Goal: Task Accomplishment & Management: Use online tool/utility

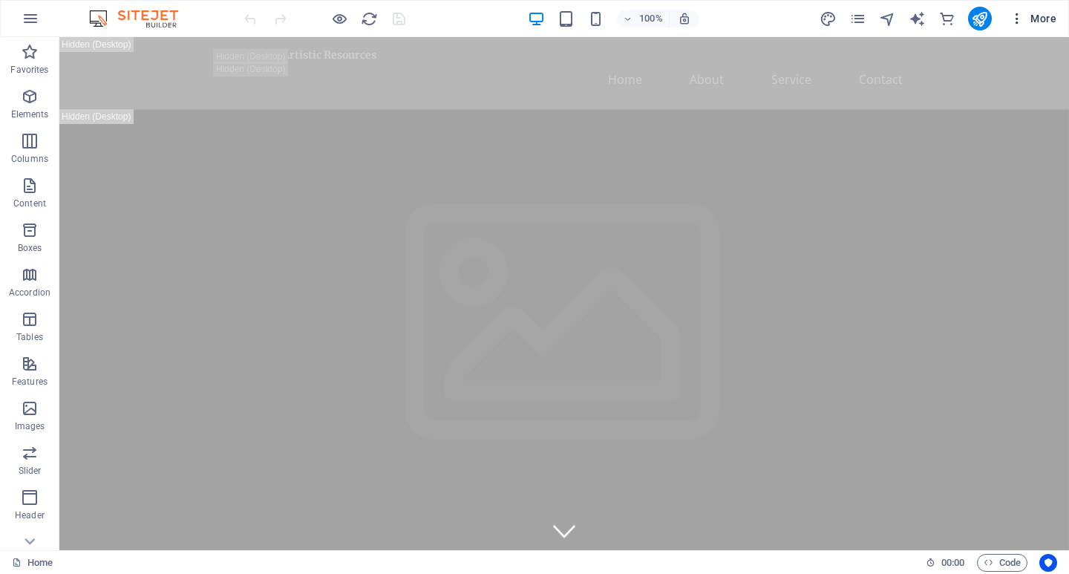
click at [1018, 19] on icon "button" at bounding box center [1017, 18] width 15 height 15
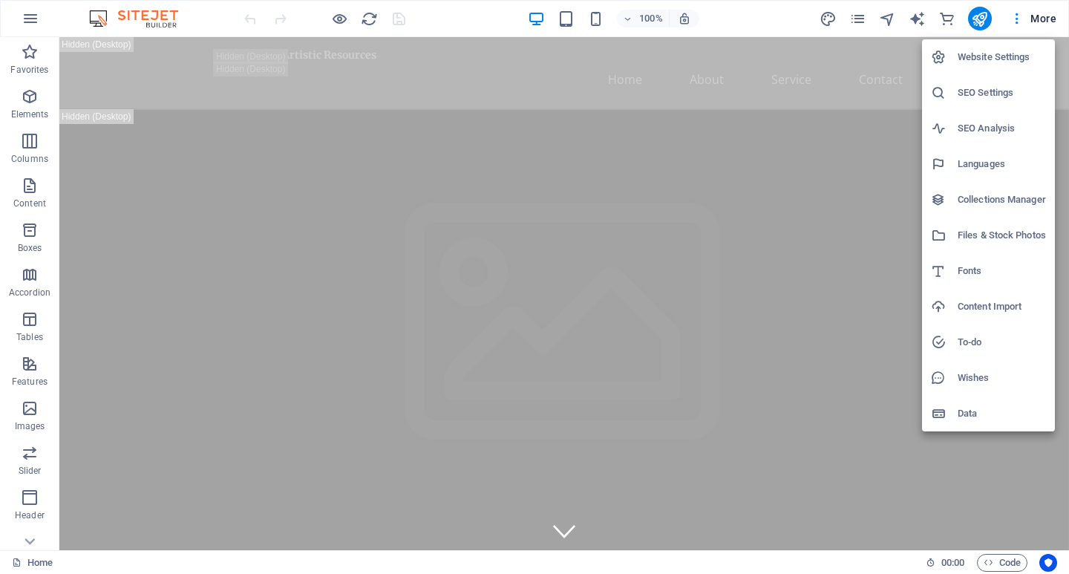
click at [1048, 19] on div at bounding box center [534, 287] width 1069 height 574
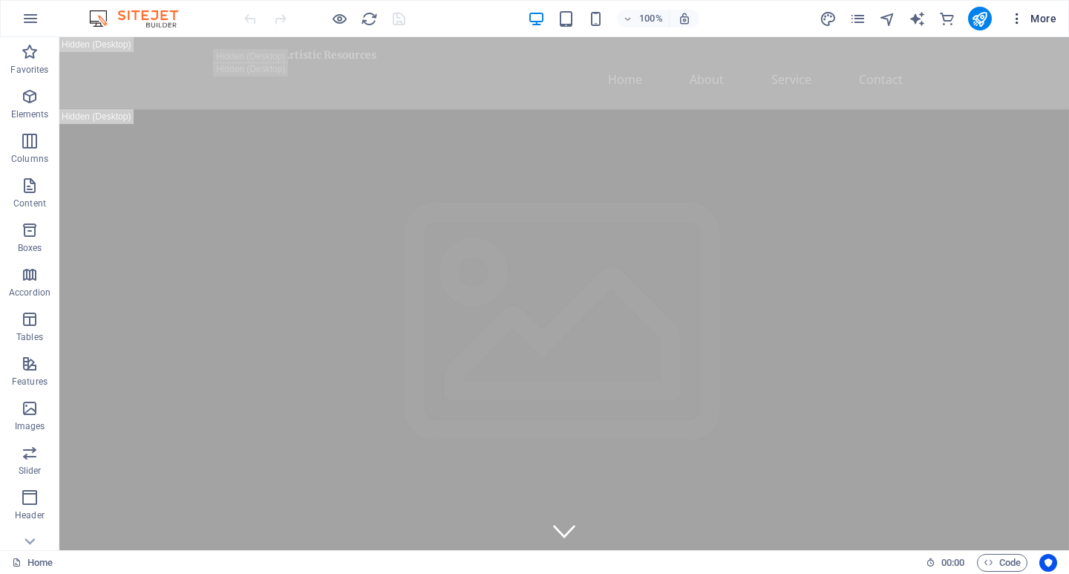
click at [1042, 17] on span "More" at bounding box center [1033, 18] width 47 height 15
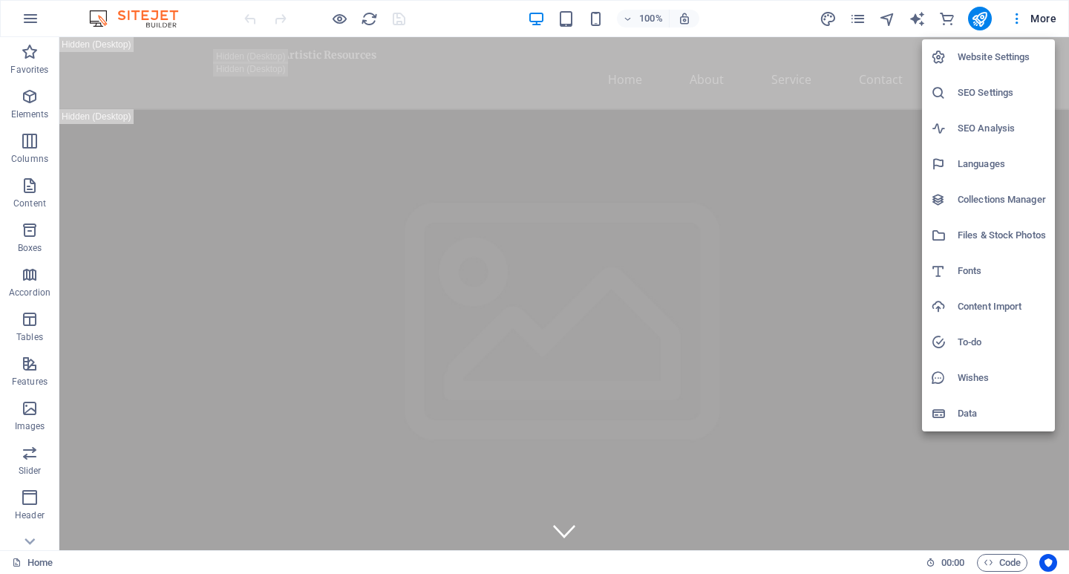
click at [25, 18] on div at bounding box center [534, 287] width 1069 height 574
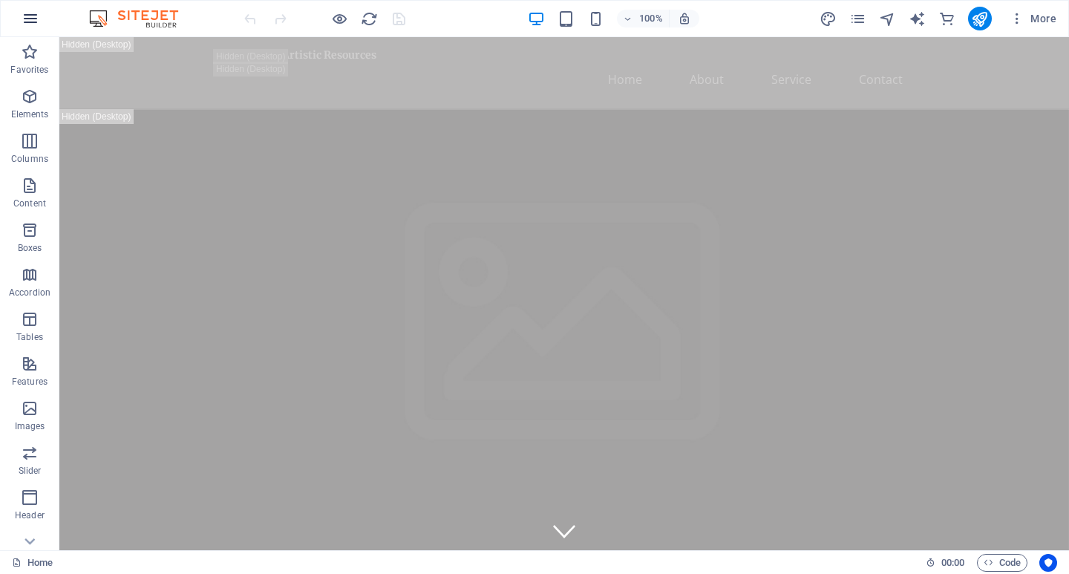
click at [35, 18] on icon "button" at bounding box center [31, 19] width 18 height 18
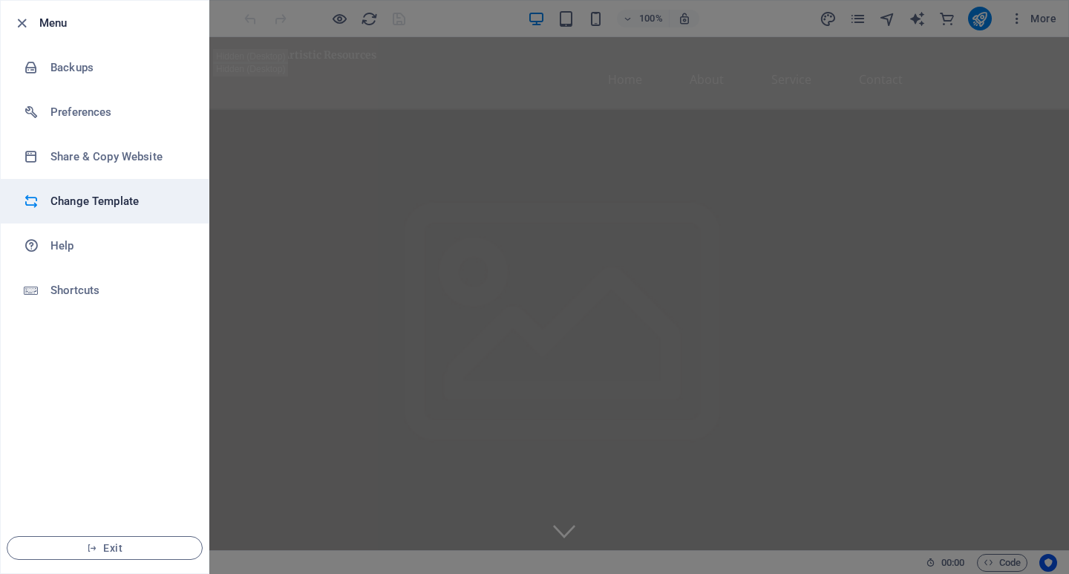
click at [107, 198] on h6 "Change Template" at bounding box center [118, 201] width 137 height 18
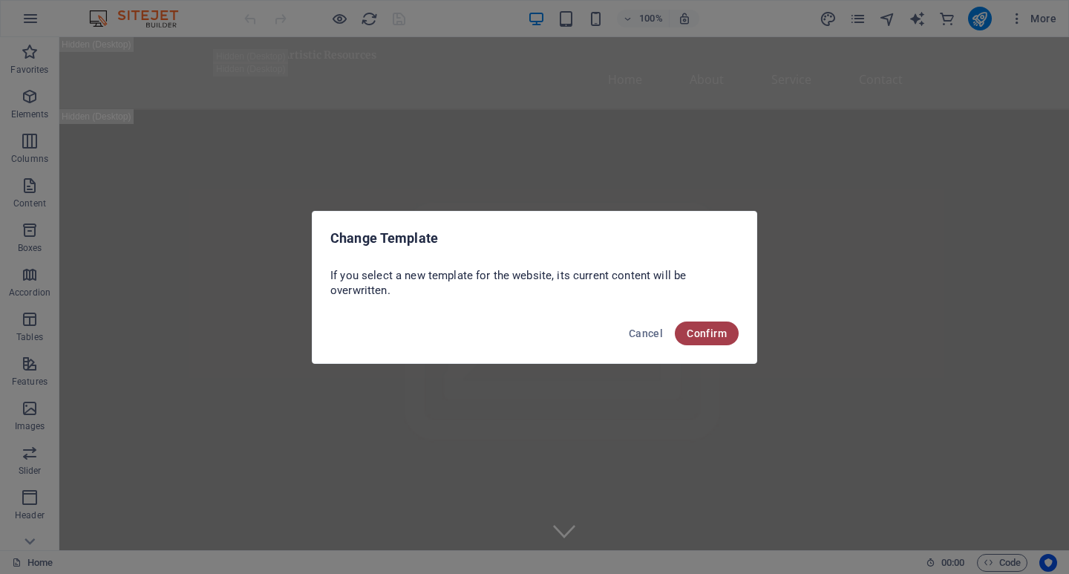
click at [720, 335] on span "Confirm" at bounding box center [707, 333] width 40 height 12
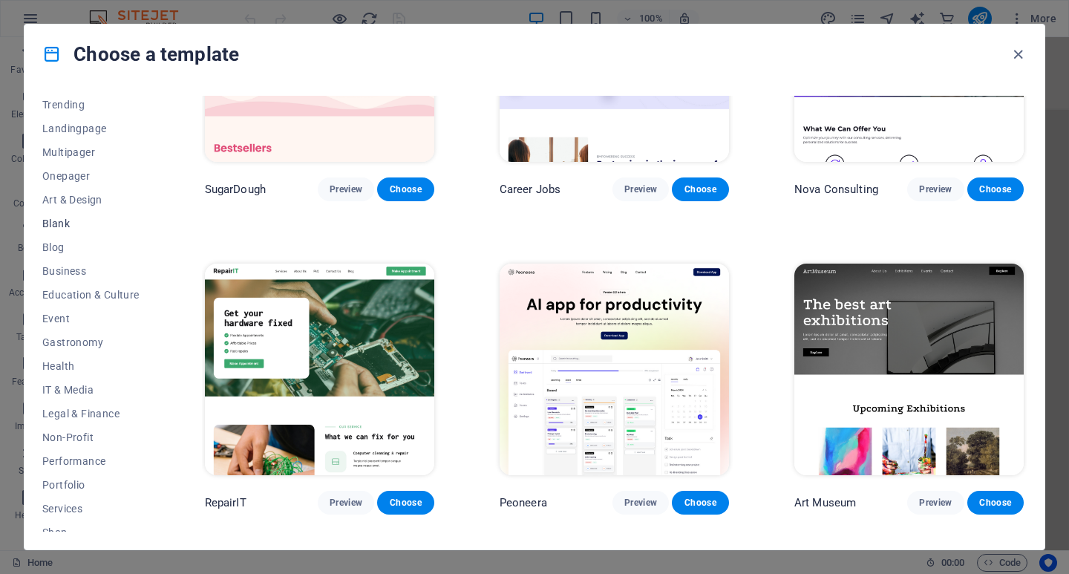
scroll to position [149, 0]
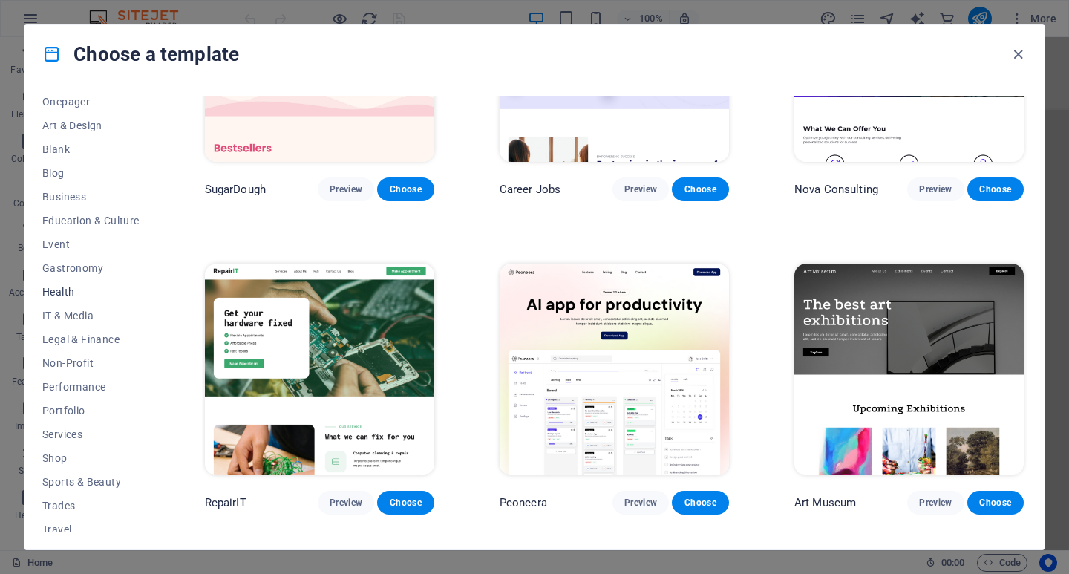
click at [64, 289] on span "Health" at bounding box center [90, 292] width 97 height 12
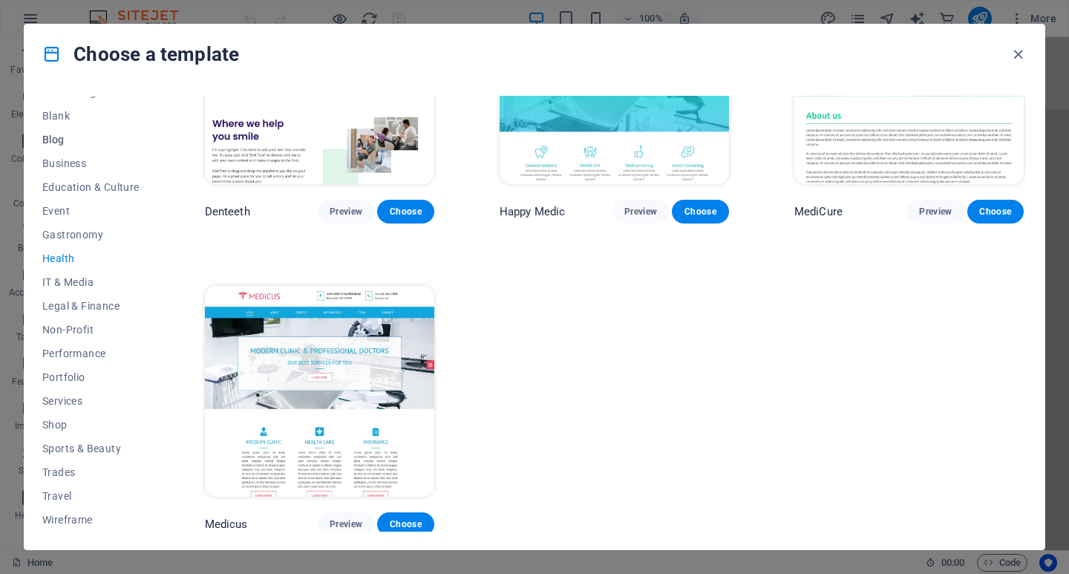
scroll to position [0, 0]
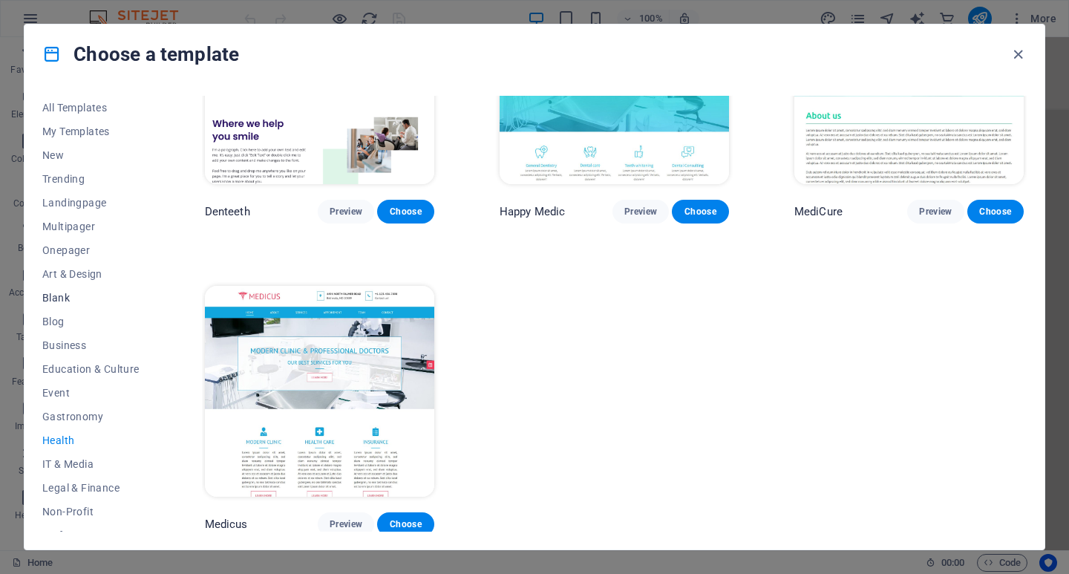
click at [61, 300] on span "Blank" at bounding box center [90, 298] width 97 height 12
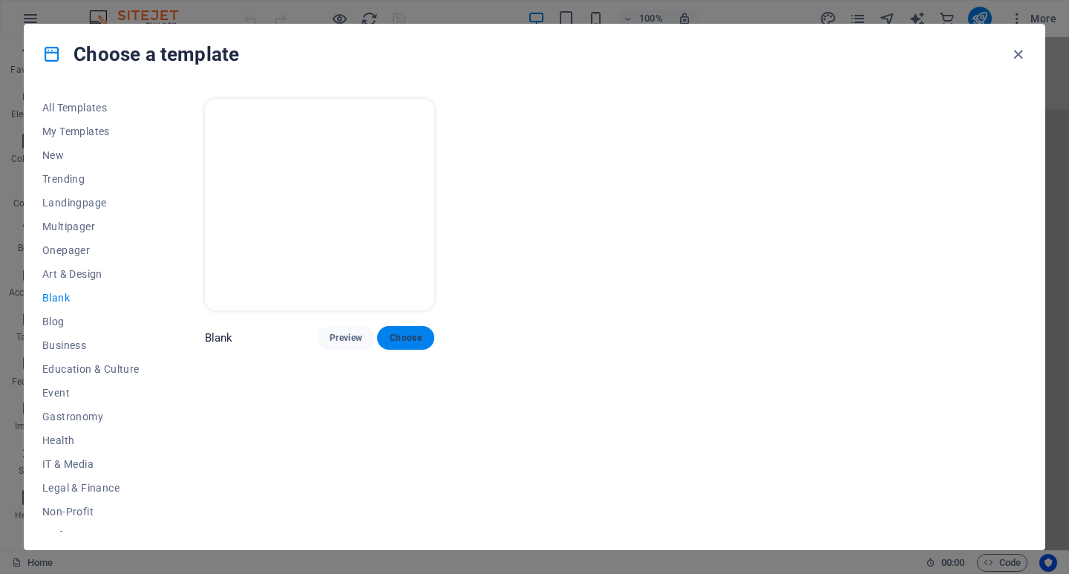
click at [405, 336] on span "Choose" at bounding box center [405, 338] width 33 height 12
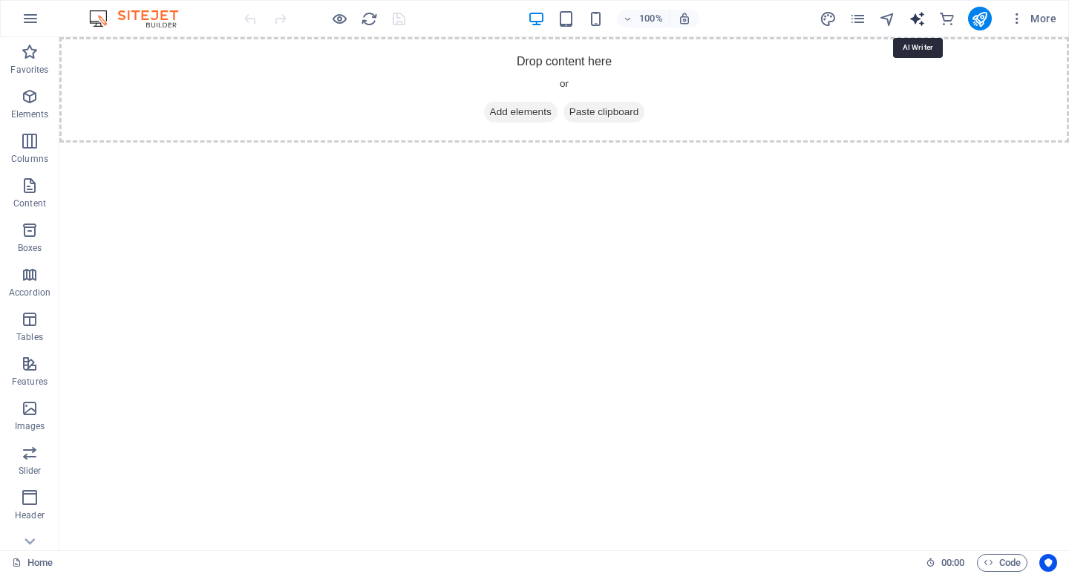
click at [919, 18] on icon "text_generator" at bounding box center [917, 18] width 17 height 17
select select "English"
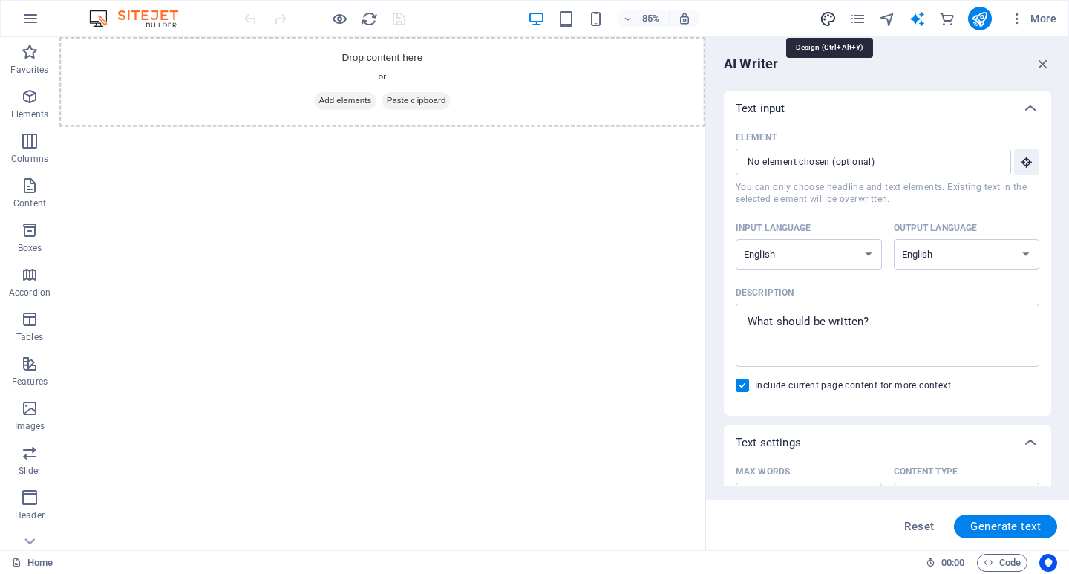
click at [834, 17] on icon "design" at bounding box center [828, 18] width 17 height 17
select select "px"
select select "400"
select select "px"
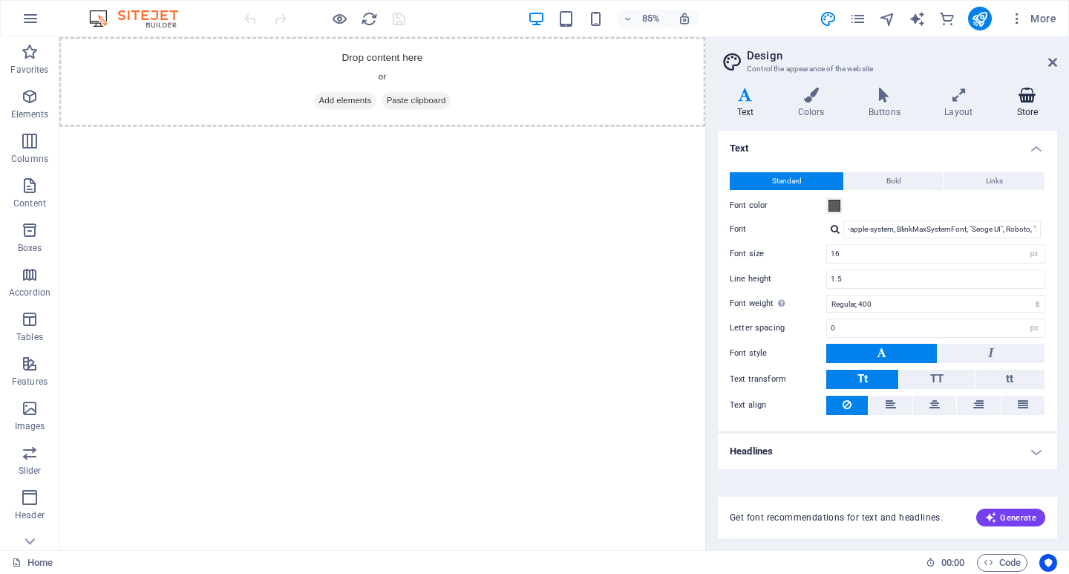
click at [1031, 103] on h4 "Store" at bounding box center [1027, 103] width 59 height 31
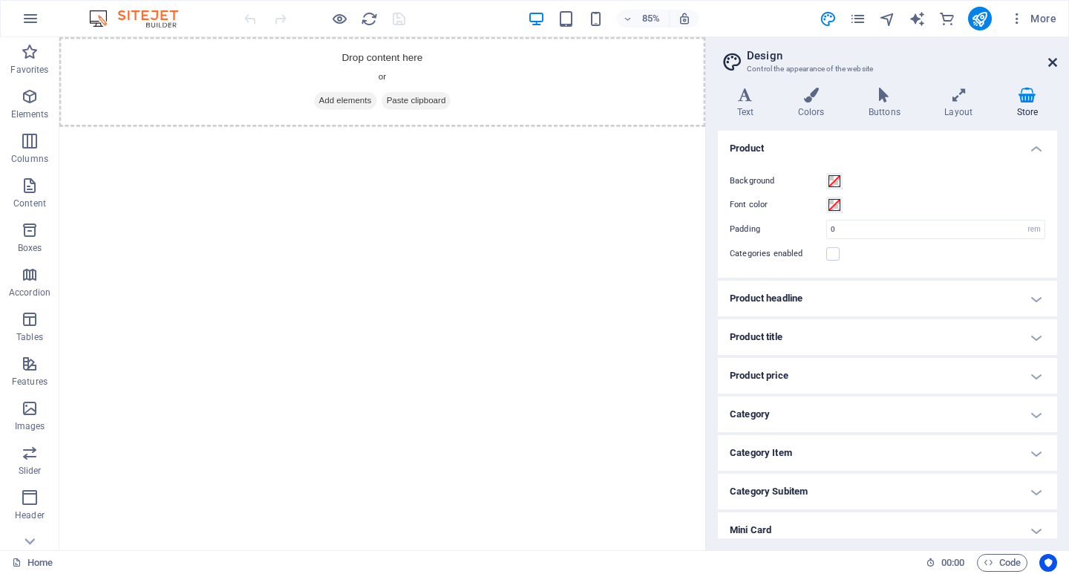
click at [1052, 62] on icon at bounding box center [1053, 62] width 9 height 12
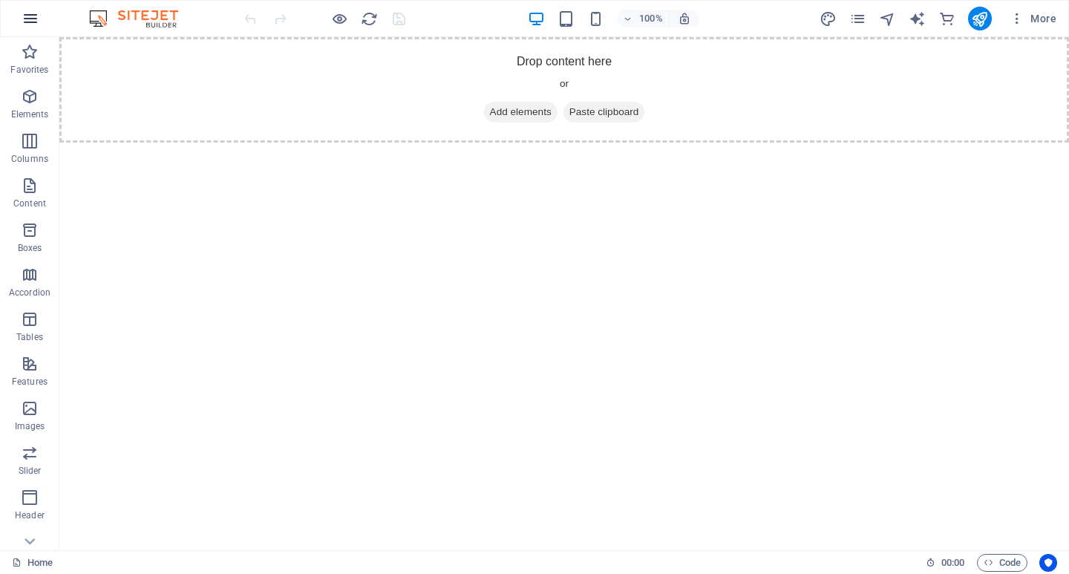
click at [30, 13] on icon "button" at bounding box center [31, 19] width 18 height 18
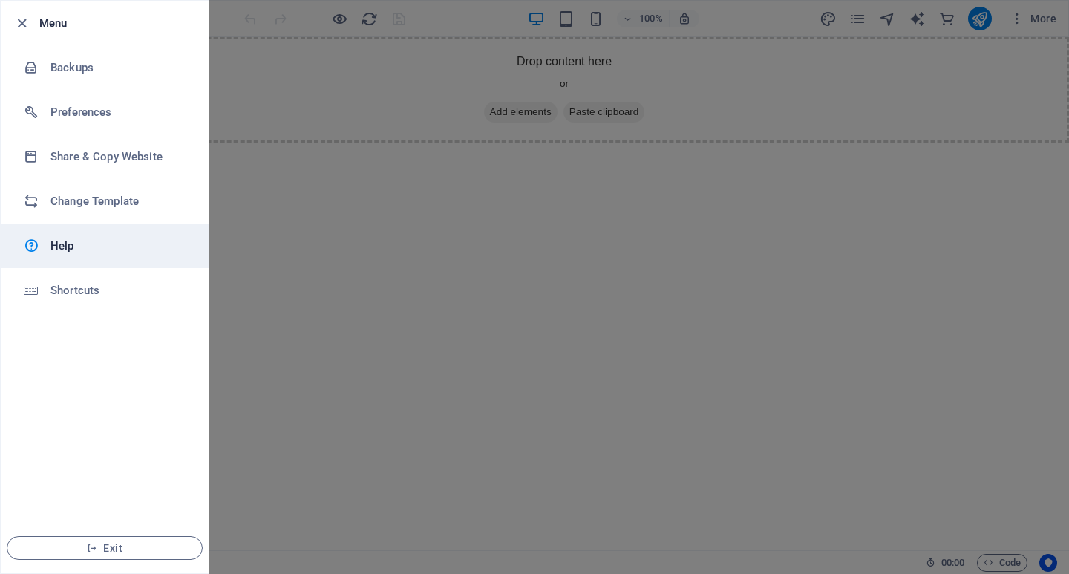
click at [61, 250] on h6 "Help" at bounding box center [118, 246] width 137 height 18
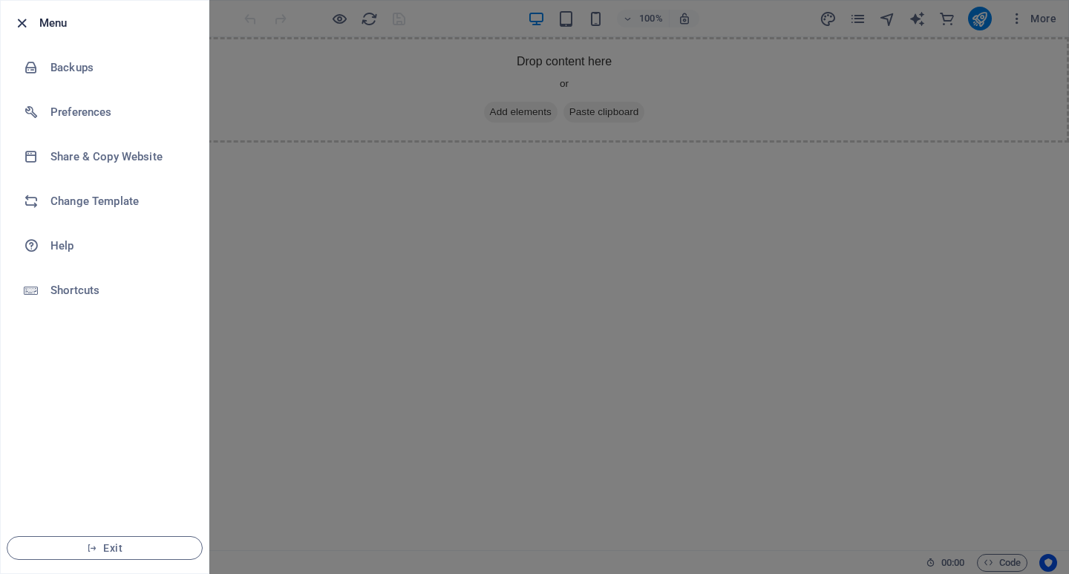
click at [22, 19] on icon "button" at bounding box center [21, 23] width 17 height 17
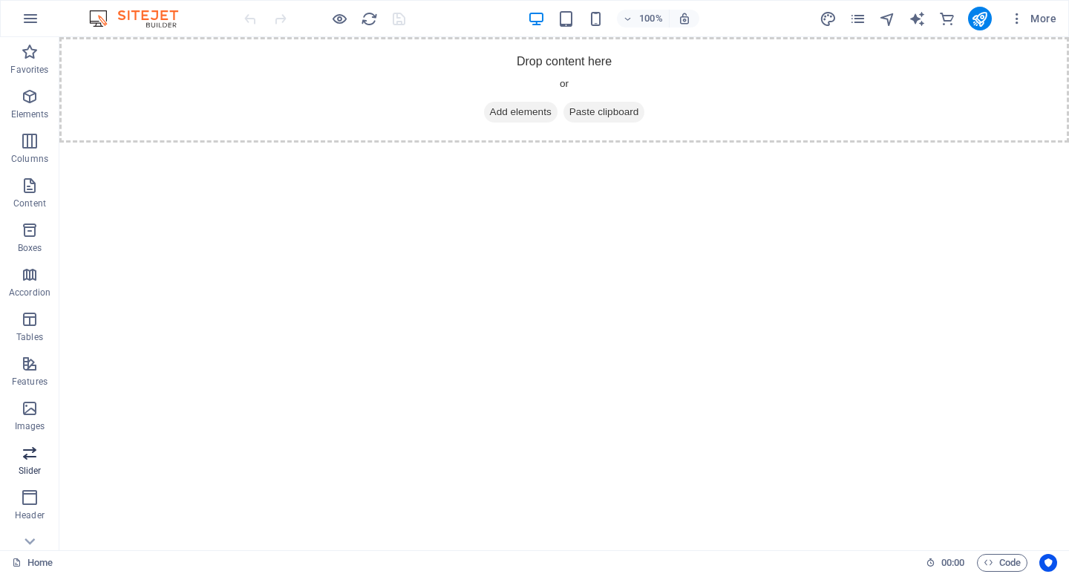
click at [27, 460] on icon "button" at bounding box center [30, 453] width 18 height 18
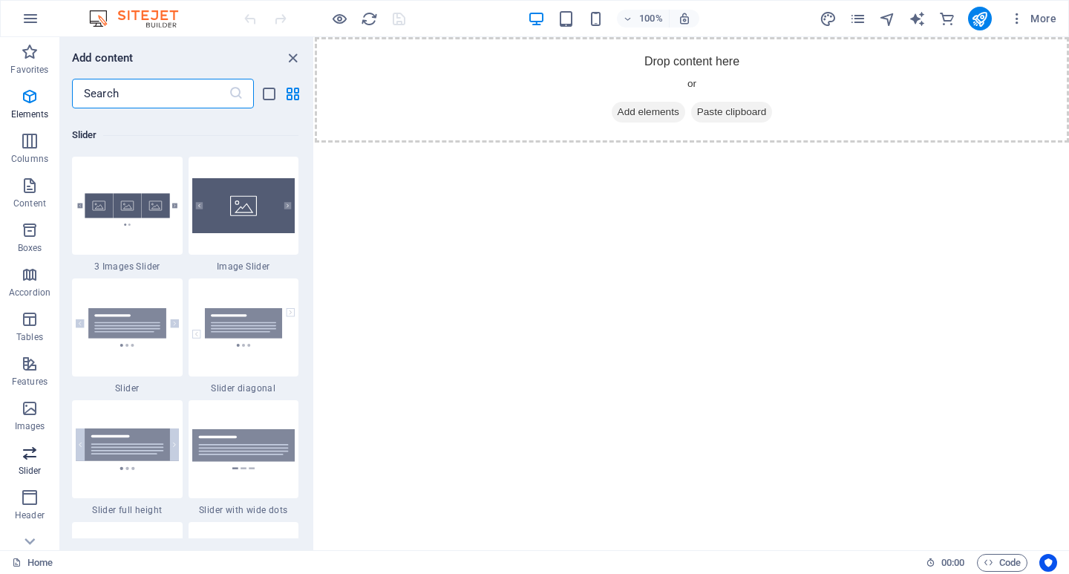
scroll to position [8419, 0]
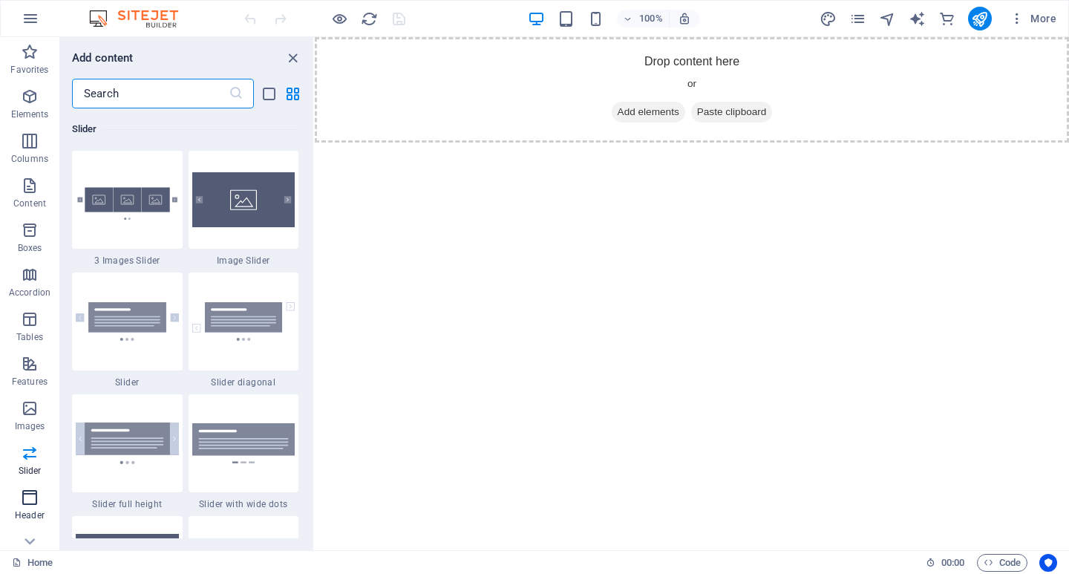
click at [29, 501] on icon "button" at bounding box center [30, 498] width 18 height 18
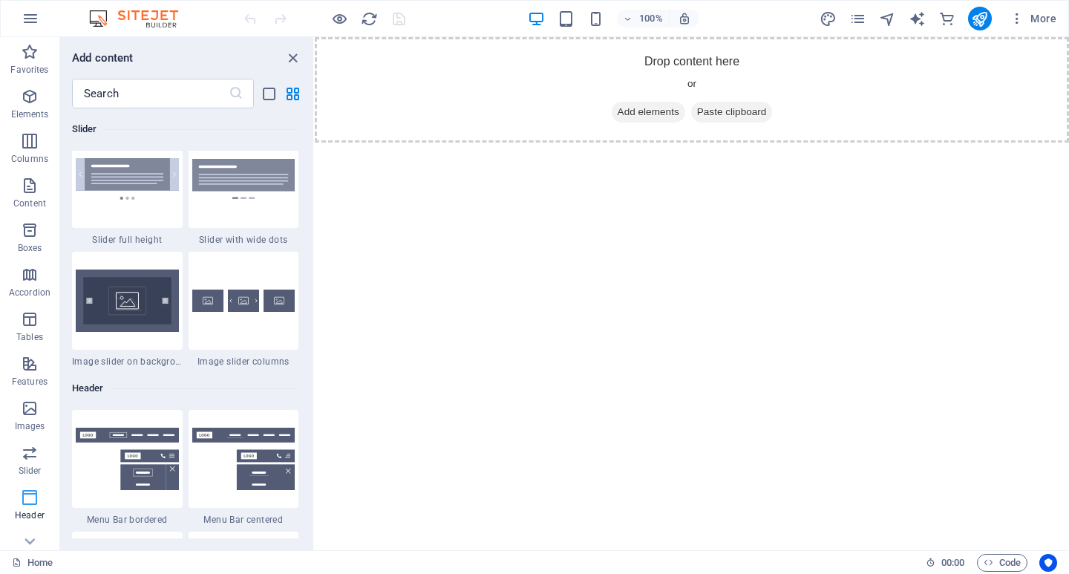
scroll to position [8943, 0]
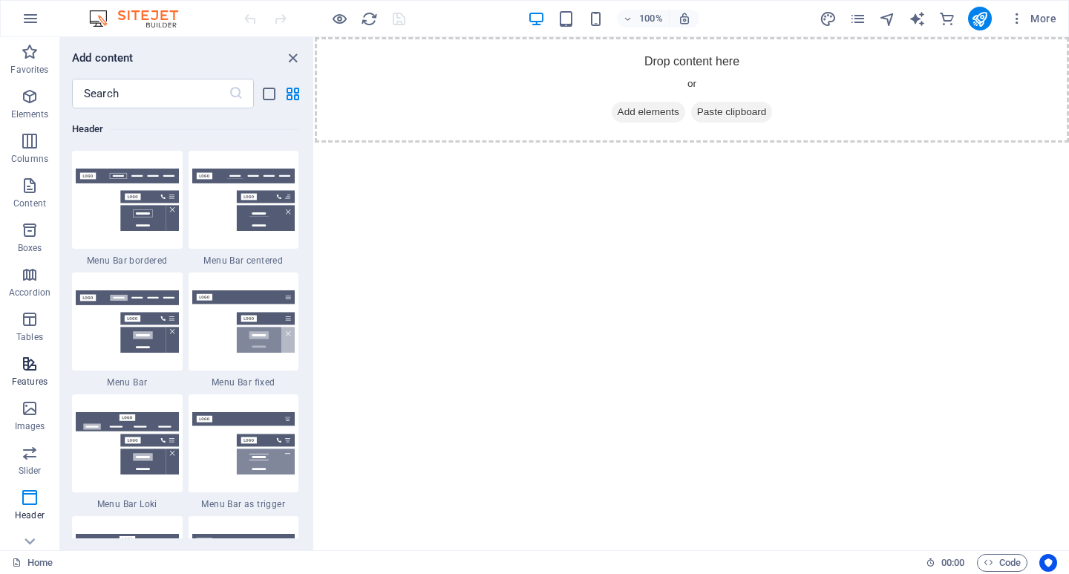
click at [24, 364] on icon "button" at bounding box center [30, 364] width 18 height 18
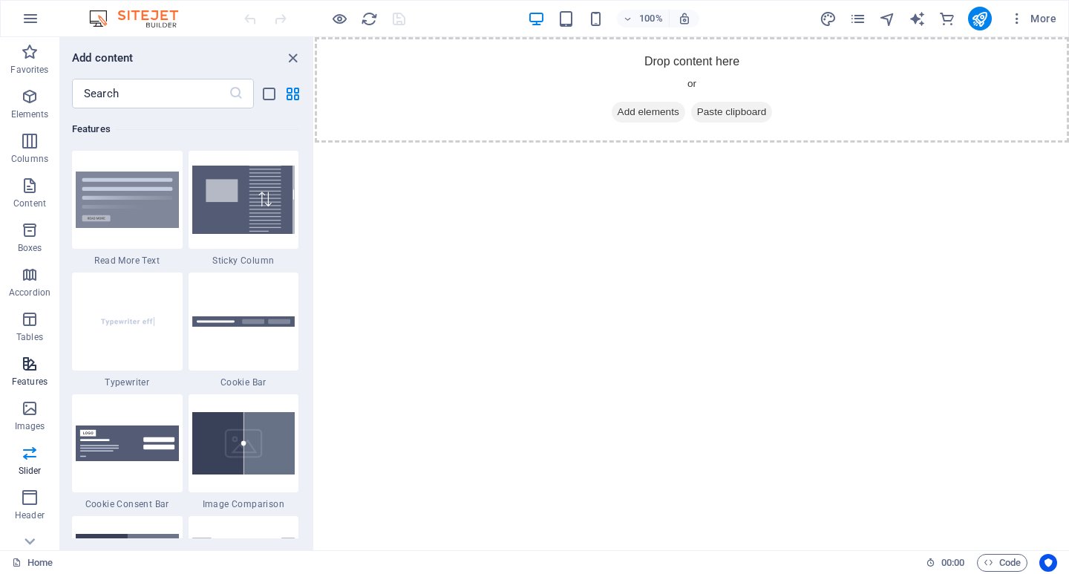
scroll to position [5789, 0]
click at [33, 319] on icon "button" at bounding box center [30, 319] width 18 height 18
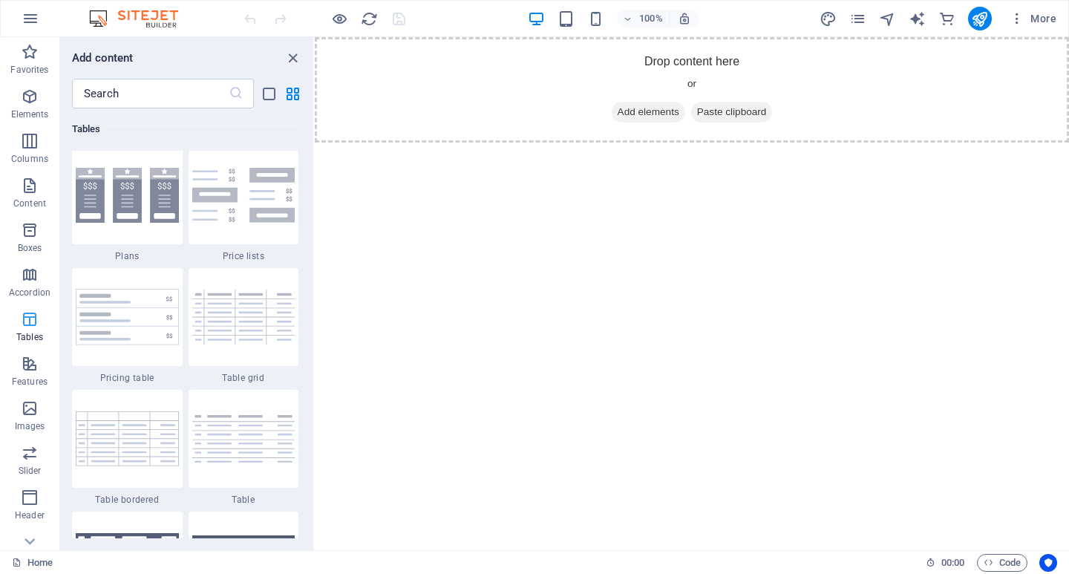
scroll to position [5143, 0]
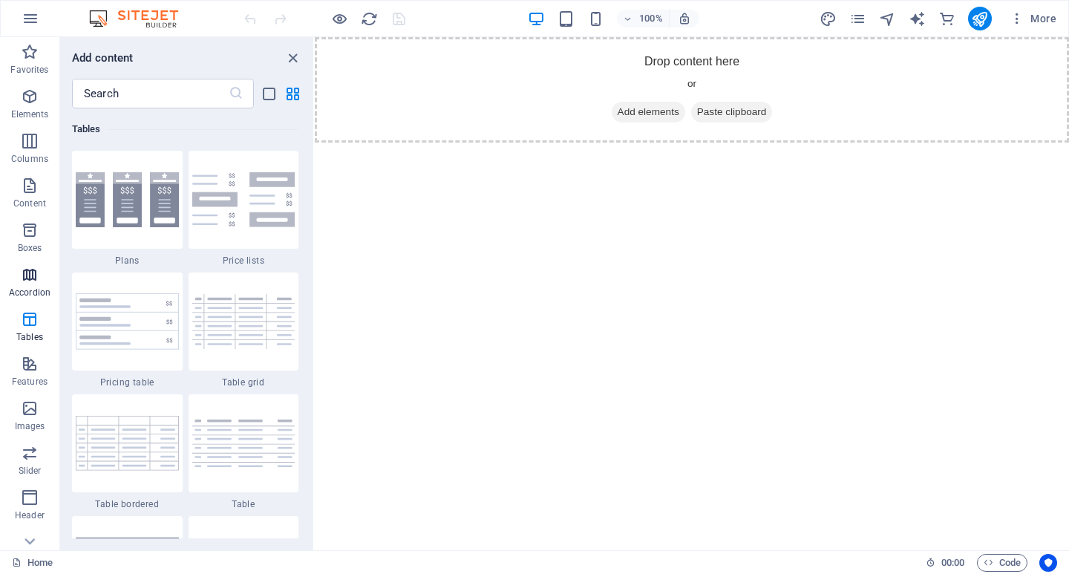
click at [33, 276] on icon "button" at bounding box center [30, 275] width 18 height 18
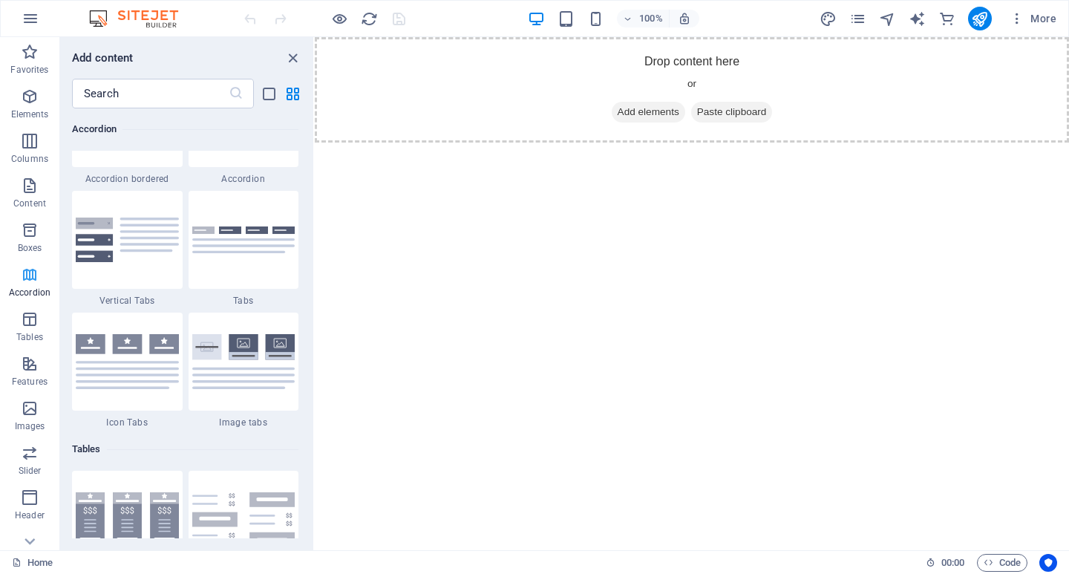
scroll to position [4742, 0]
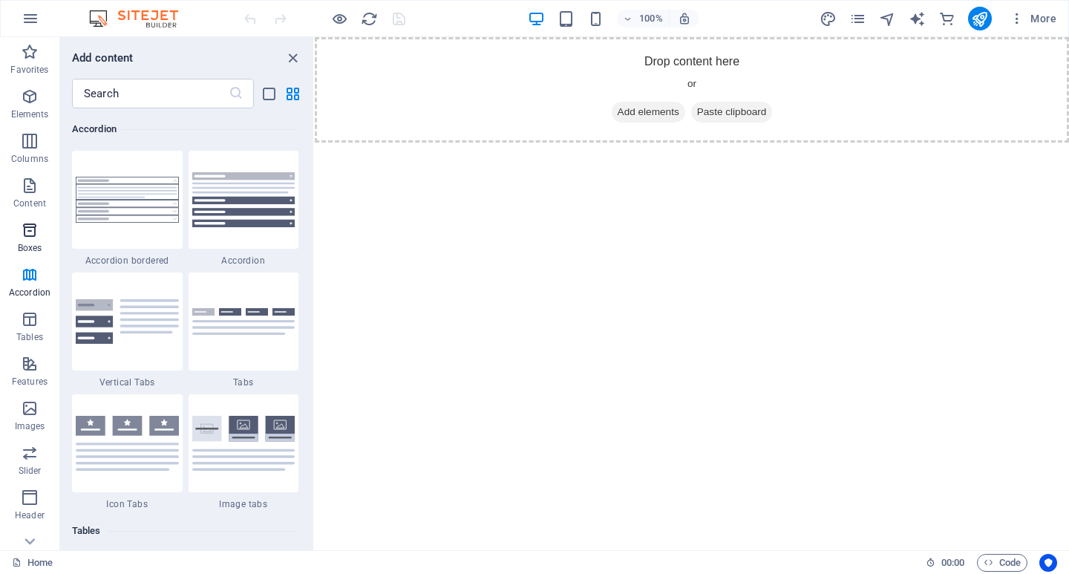
click at [25, 232] on icon "button" at bounding box center [30, 230] width 18 height 18
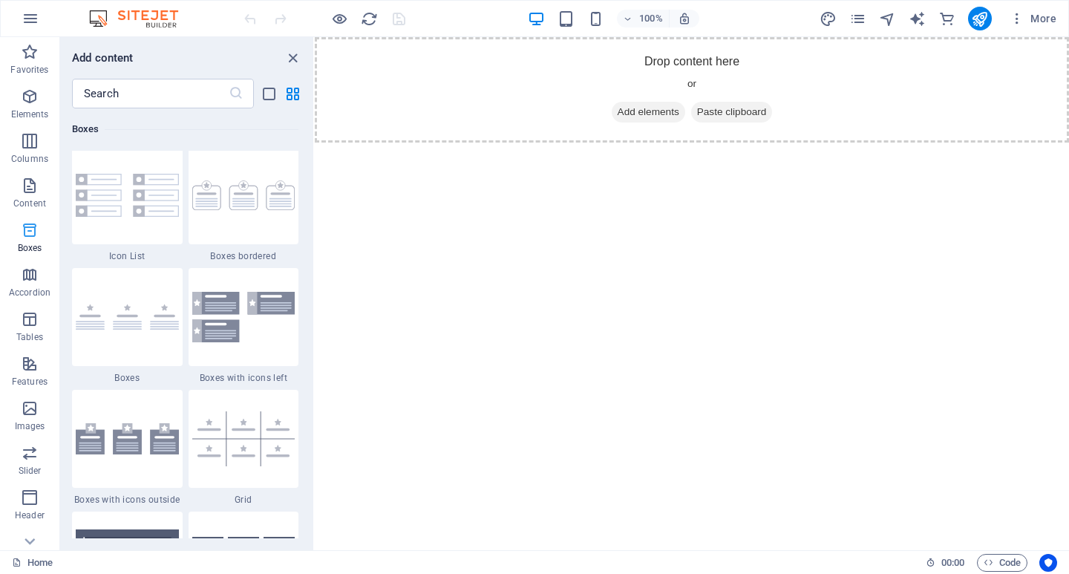
scroll to position [4096, 0]
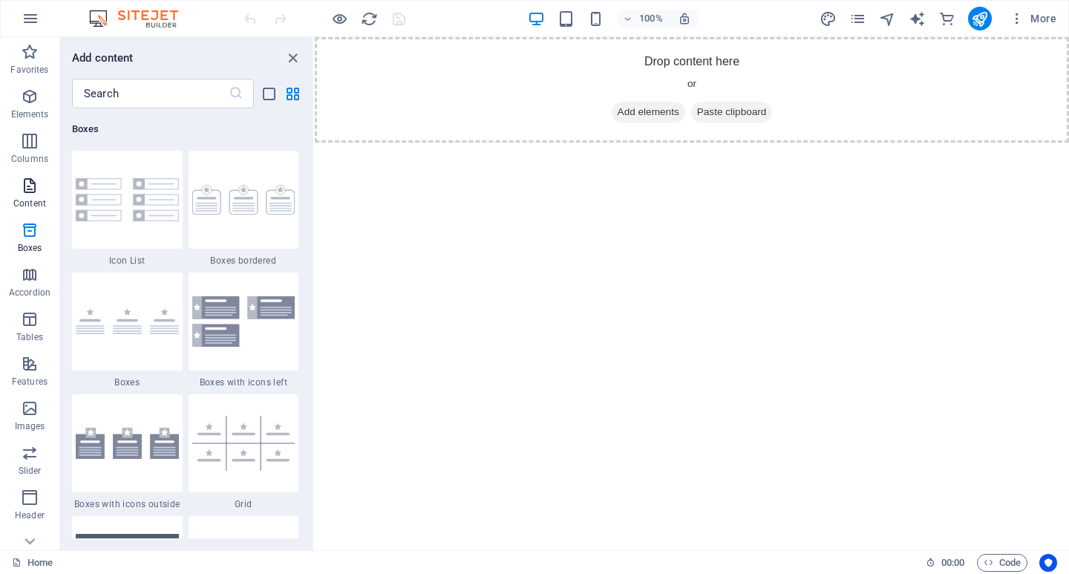
click at [26, 191] on icon "button" at bounding box center [30, 186] width 18 height 18
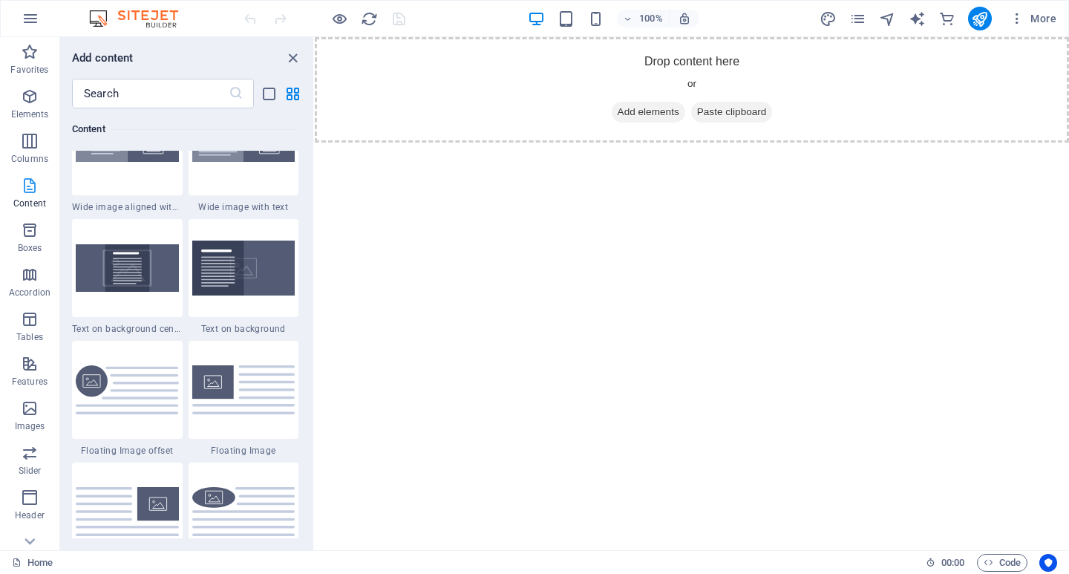
scroll to position [2598, 0]
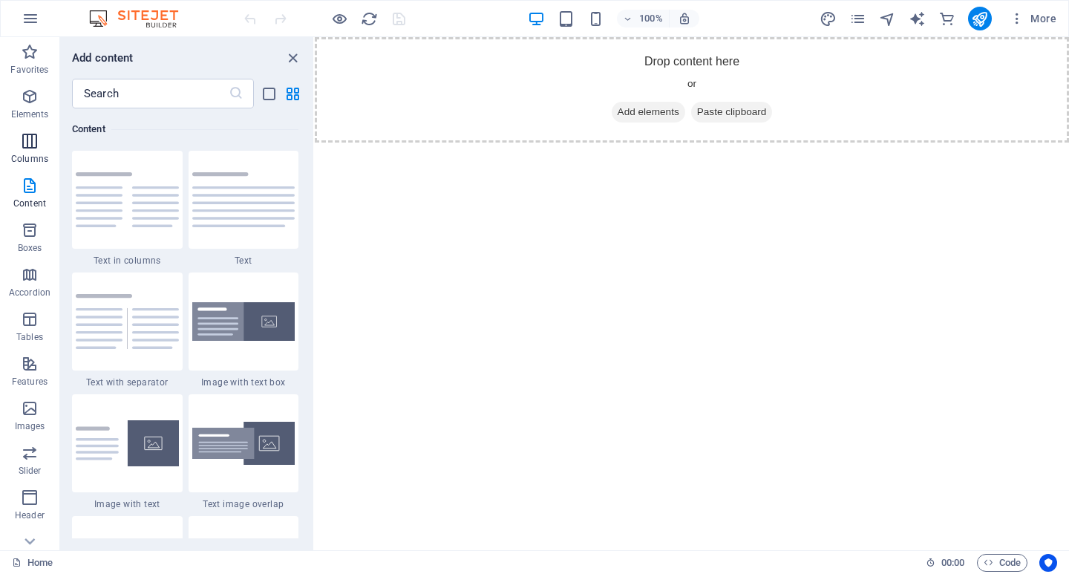
click at [28, 137] on icon "button" at bounding box center [30, 141] width 18 height 18
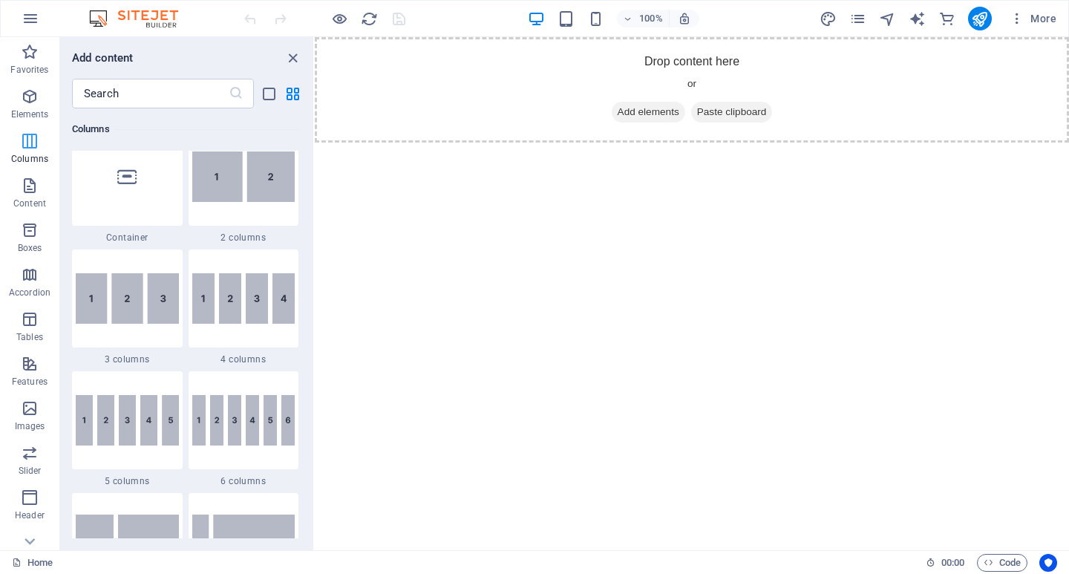
scroll to position [735, 0]
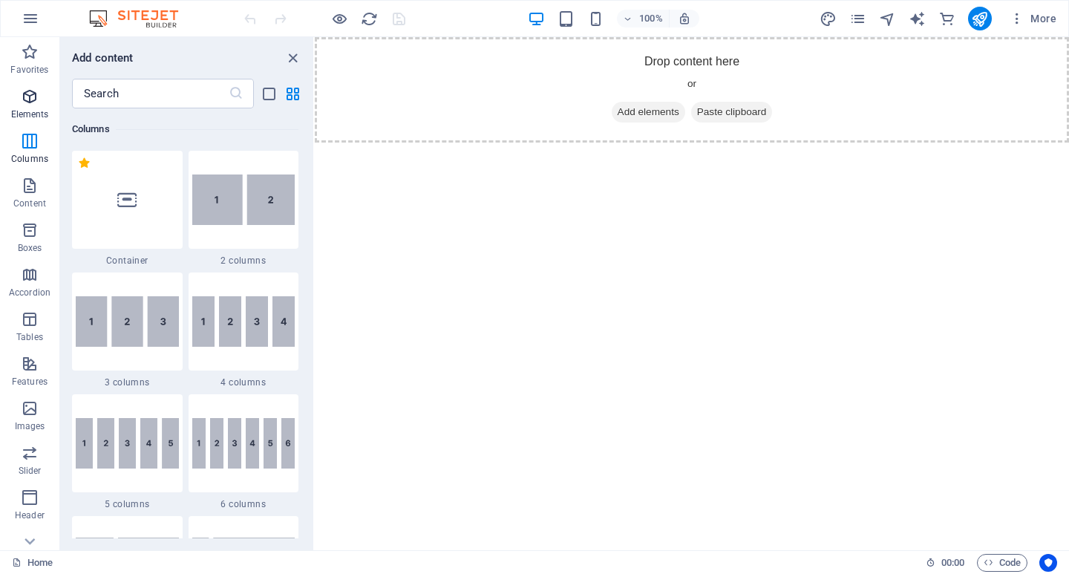
click at [27, 96] on icon "button" at bounding box center [30, 97] width 18 height 18
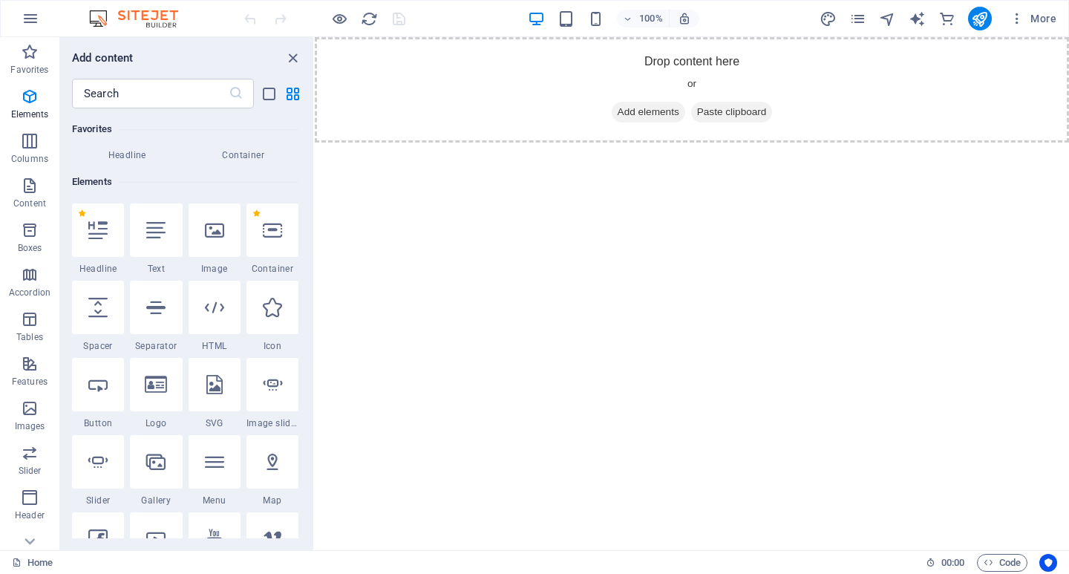
scroll to position [0, 0]
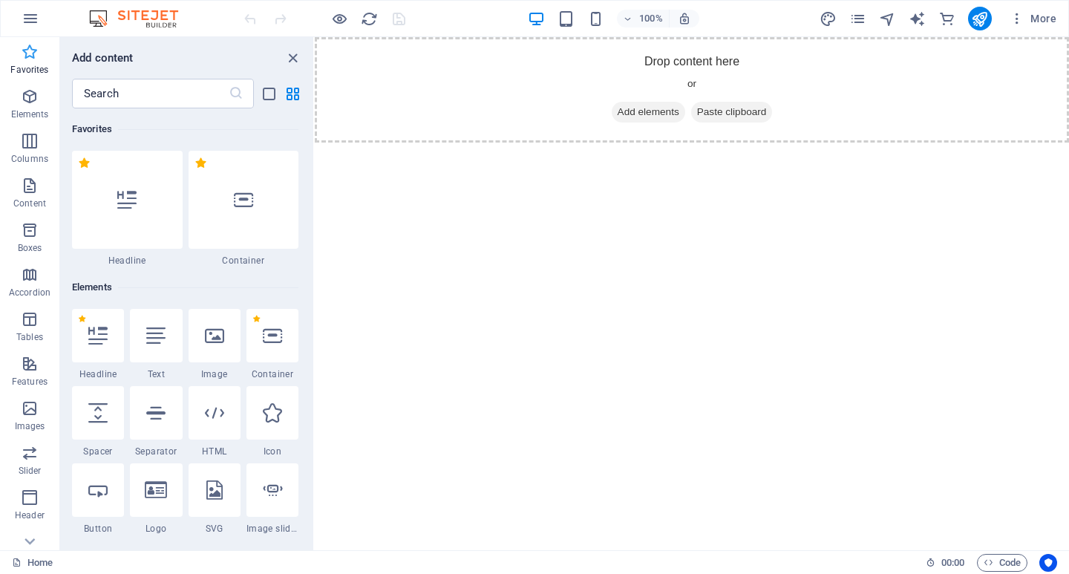
click at [25, 65] on p "Favorites" at bounding box center [29, 70] width 38 height 12
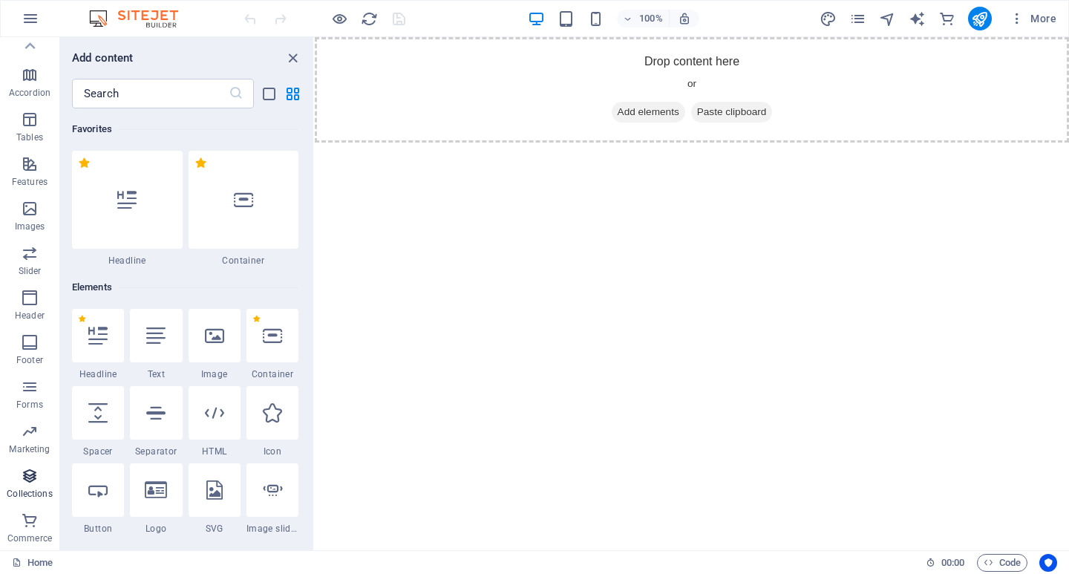
click at [27, 483] on icon "button" at bounding box center [30, 476] width 18 height 18
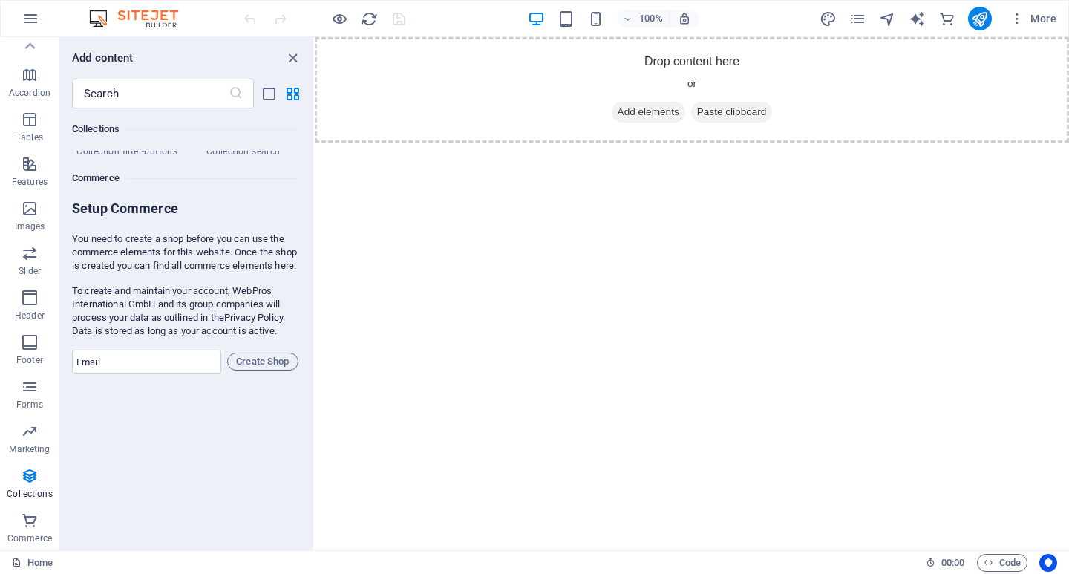
scroll to position [14239, 0]
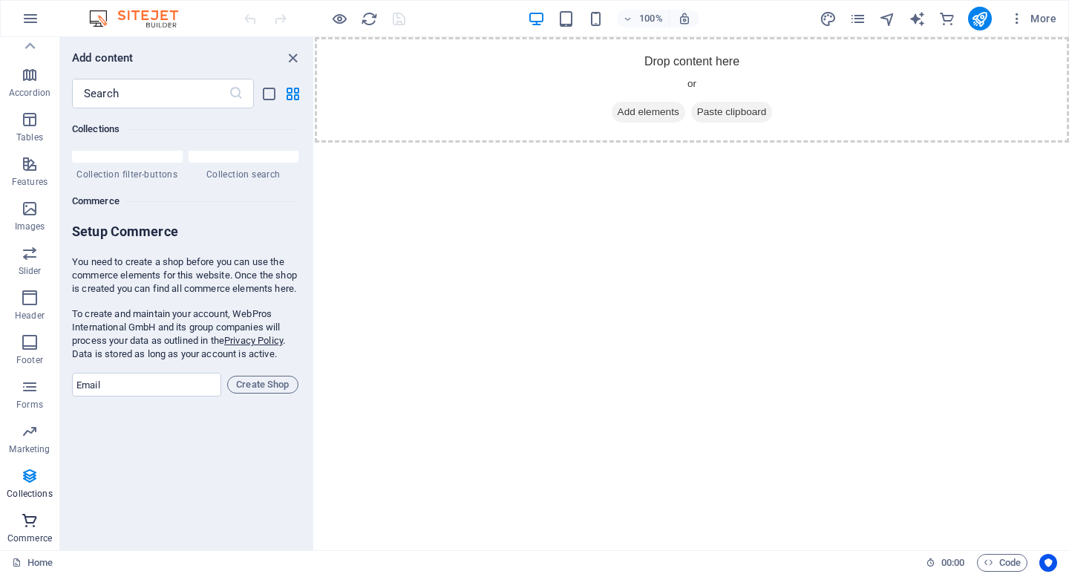
click at [25, 529] on span "Commerce" at bounding box center [29, 530] width 59 height 36
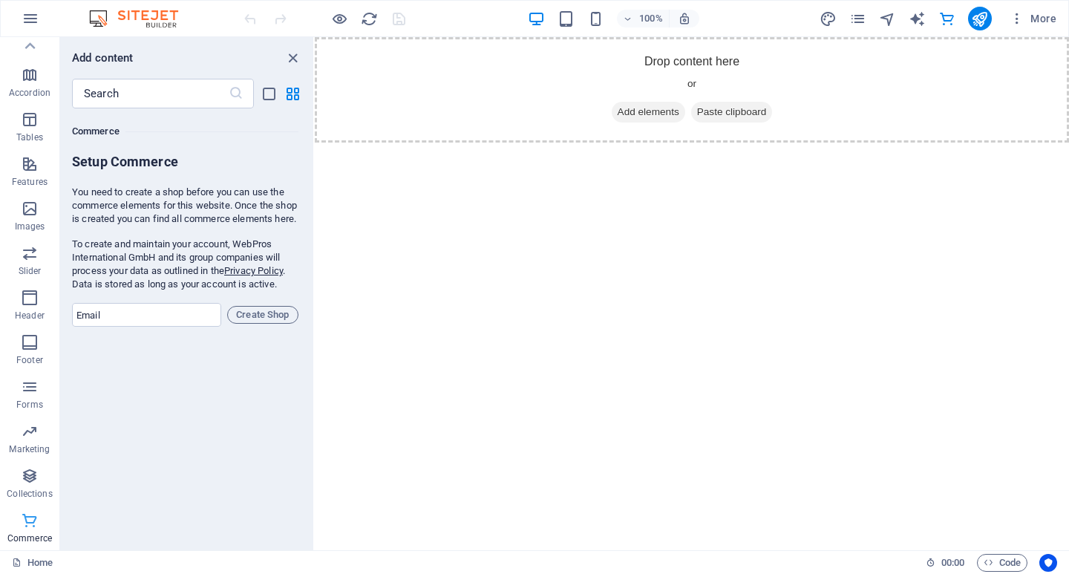
scroll to position [14311, 0]
click at [25, 478] on icon "button" at bounding box center [30, 476] width 18 height 18
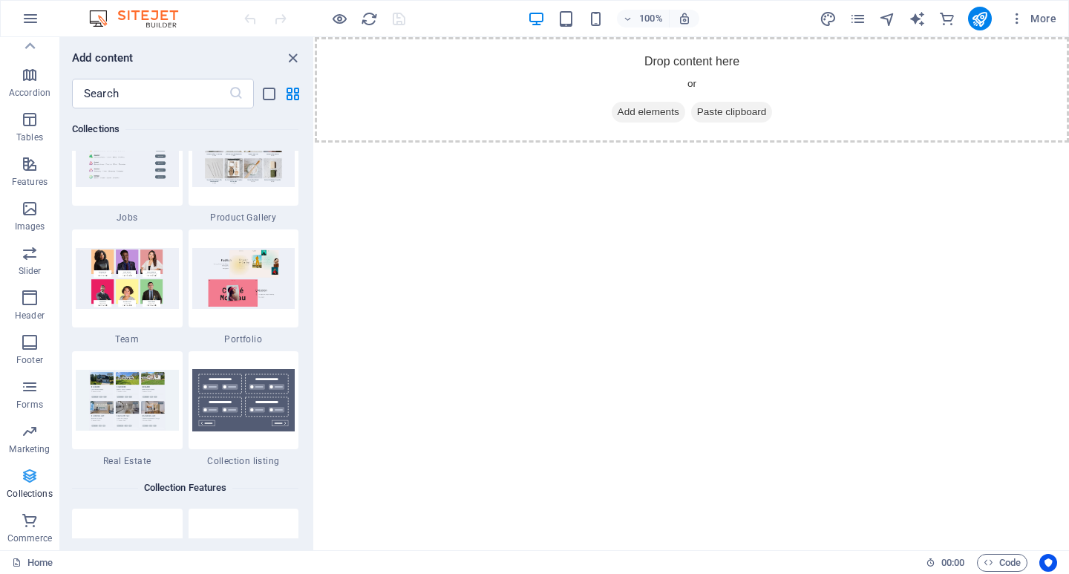
scroll to position [13595, 0]
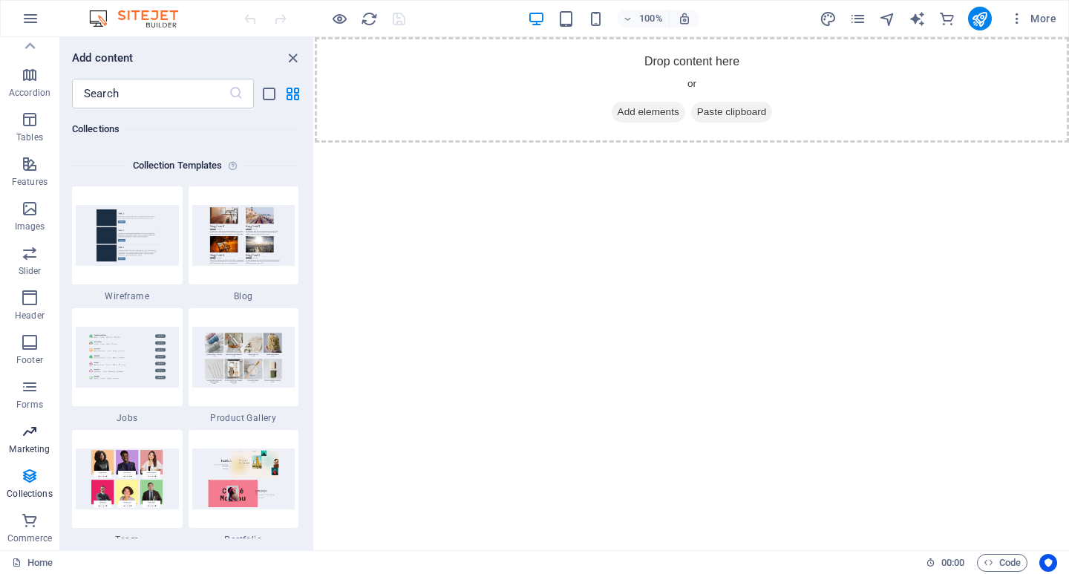
click at [31, 439] on icon "button" at bounding box center [30, 432] width 18 height 18
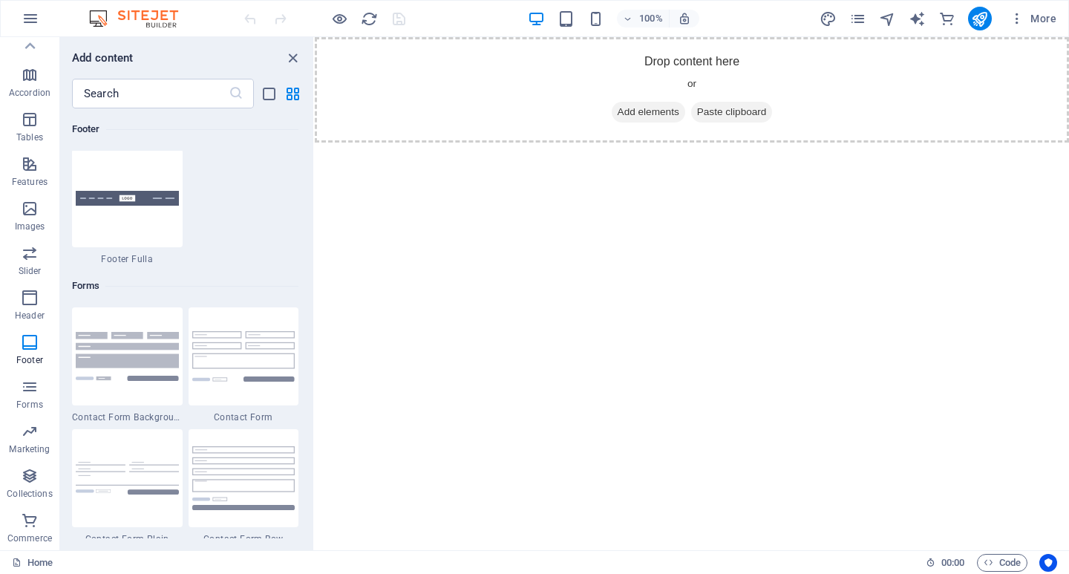
scroll to position [10240, 0]
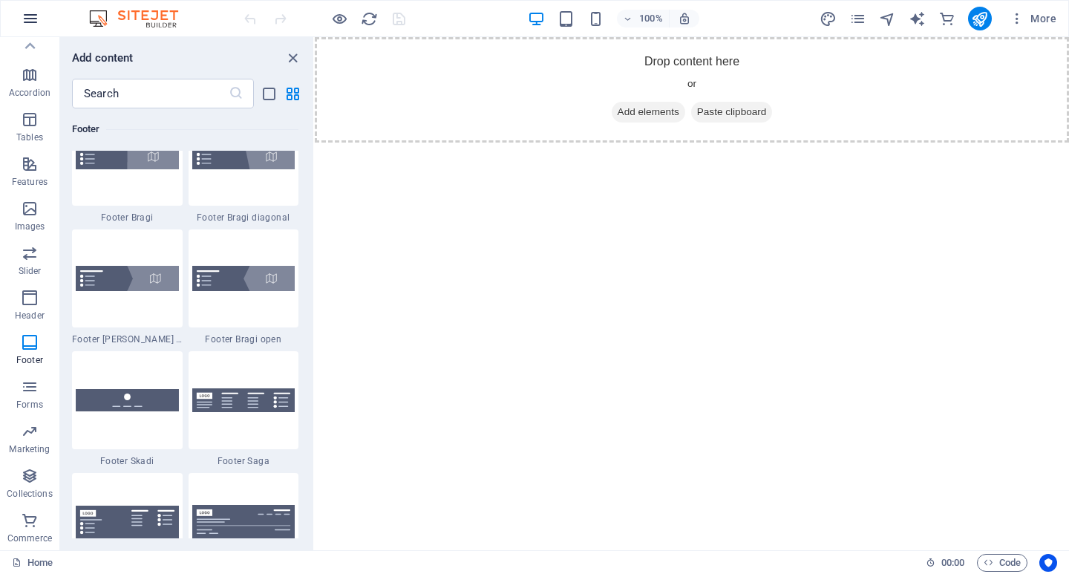
click at [27, 15] on icon "button" at bounding box center [31, 19] width 18 height 18
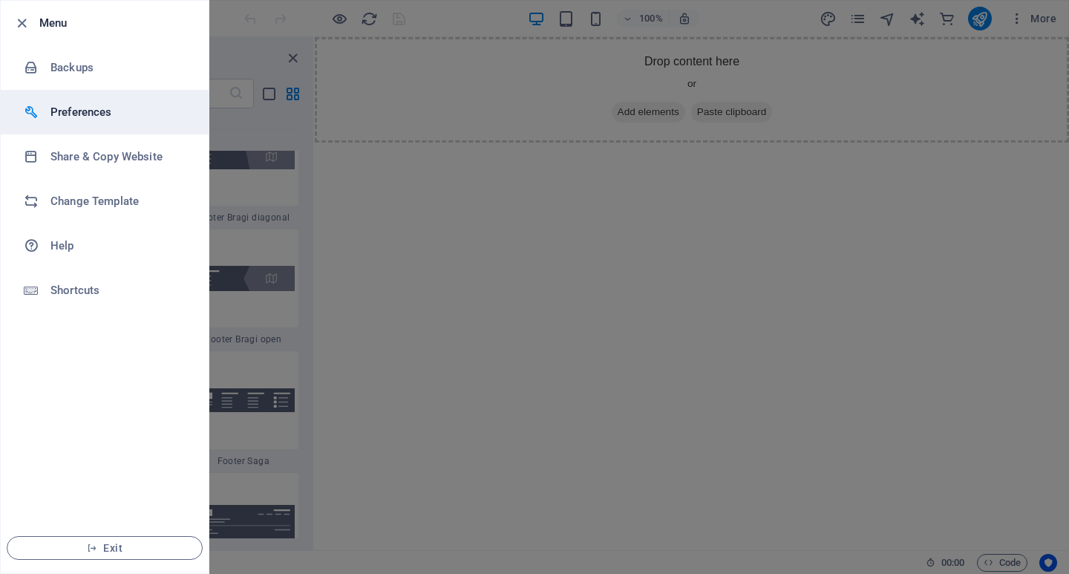
click at [67, 114] on h6 "Preferences" at bounding box center [118, 112] width 137 height 18
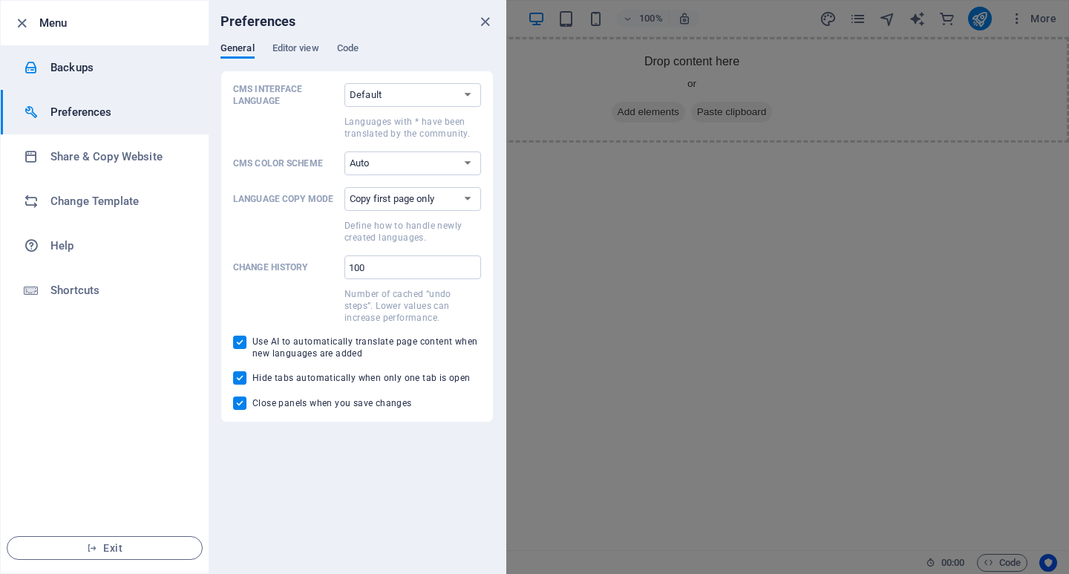
click at [73, 70] on h6 "Backups" at bounding box center [118, 68] width 137 height 18
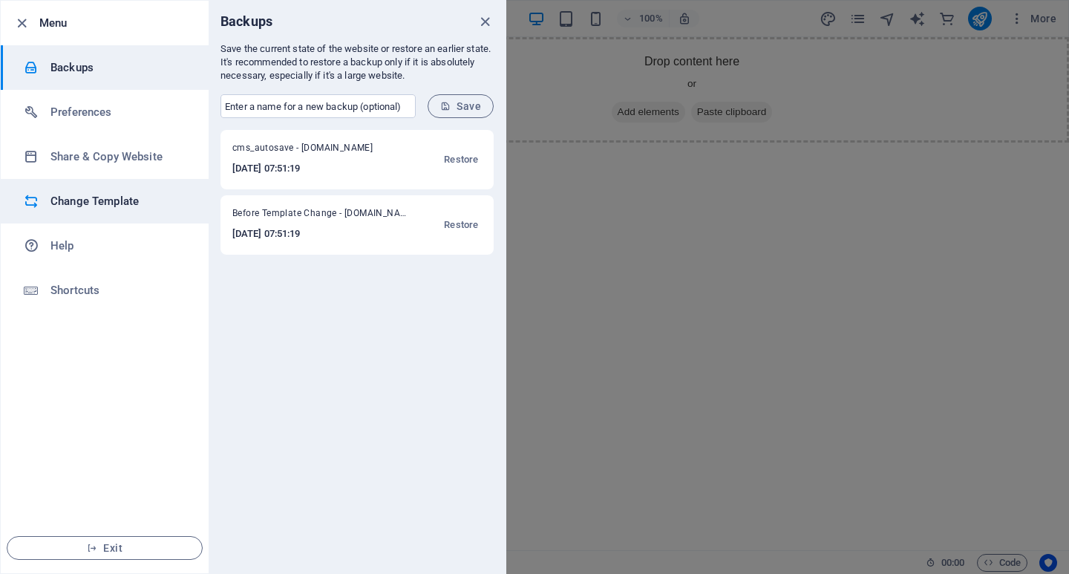
click at [86, 206] on h6 "Change Template" at bounding box center [118, 201] width 137 height 18
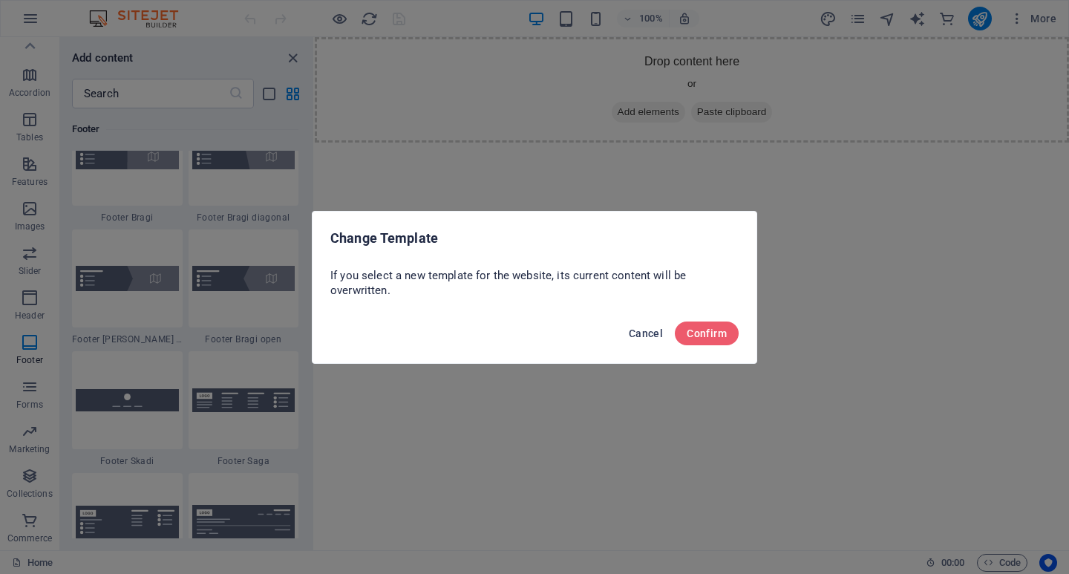
click at [637, 334] on span "Cancel" at bounding box center [646, 333] width 34 height 12
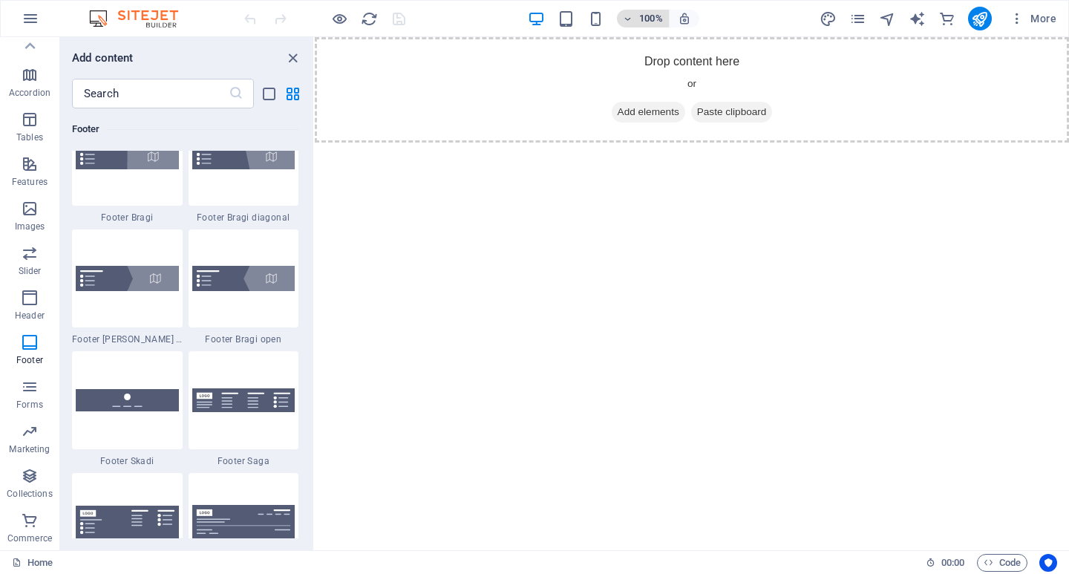
click at [653, 19] on h6 "100%" at bounding box center [651, 19] width 24 height 18
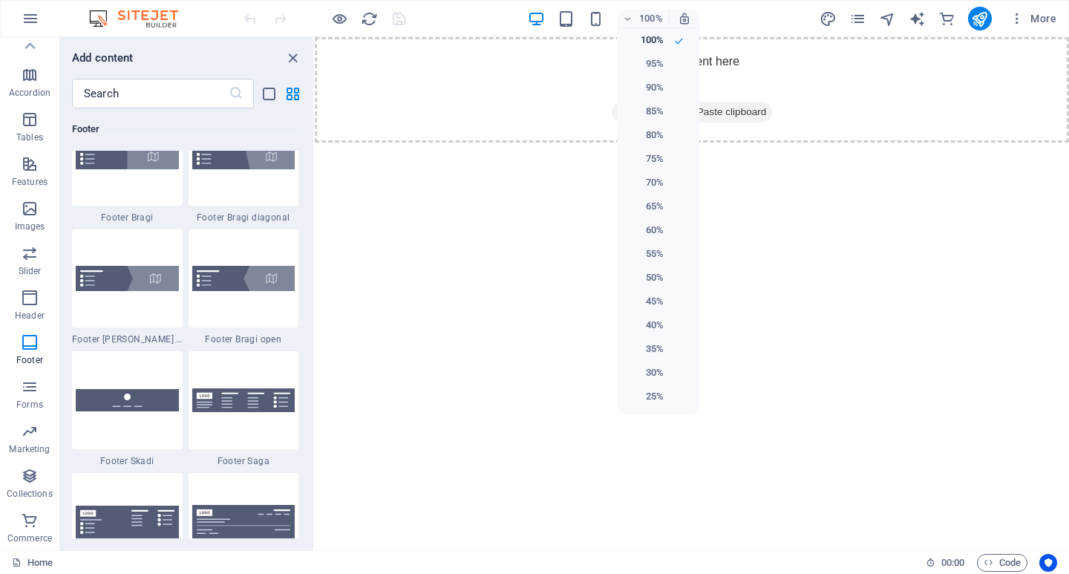
click at [945, 170] on div at bounding box center [534, 287] width 1069 height 574
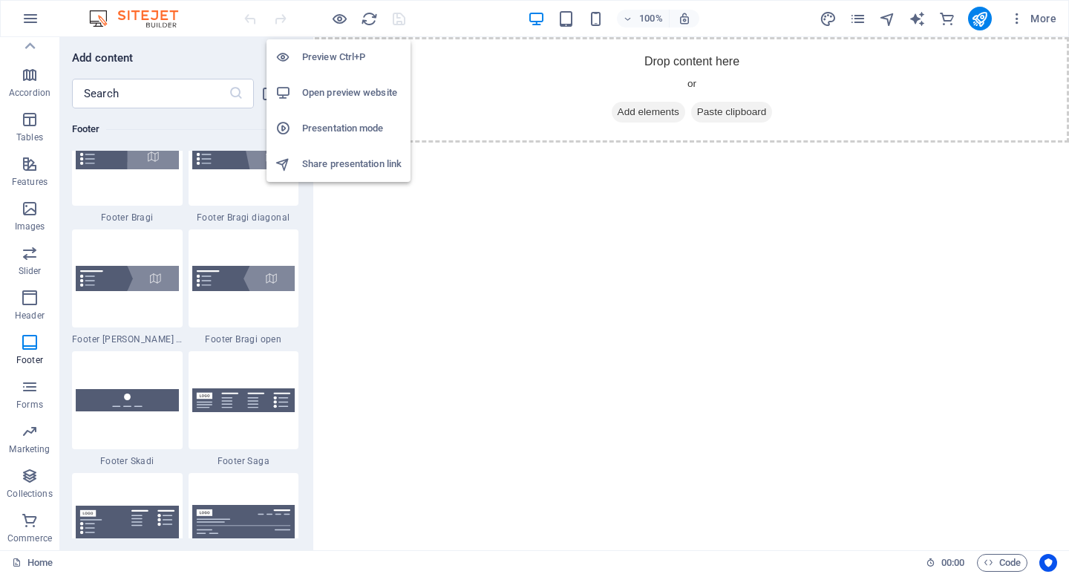
click at [341, 56] on h6 "Preview Ctrl+P" at bounding box center [352, 57] width 100 height 18
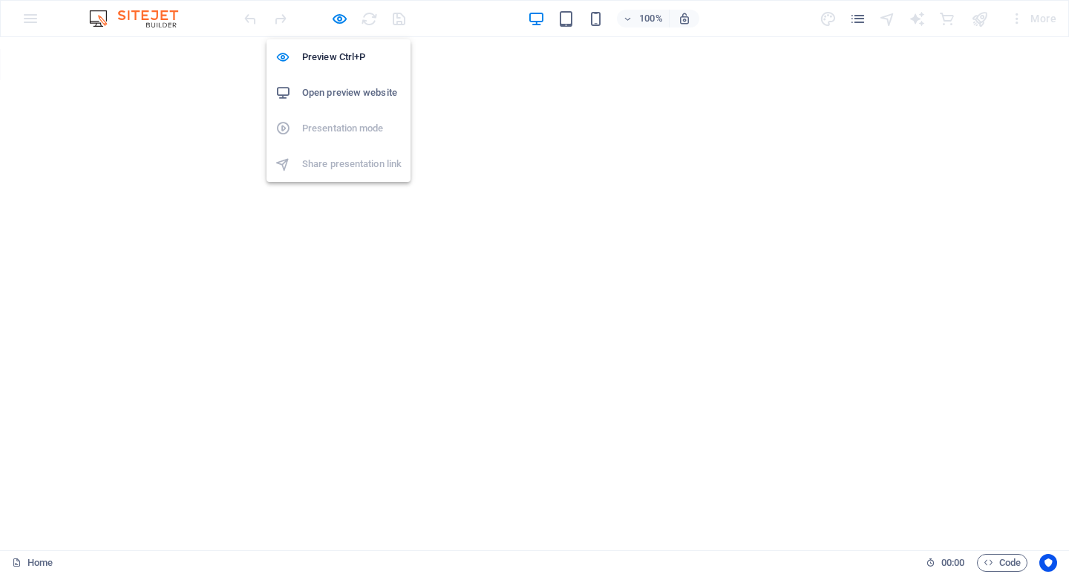
click at [336, 97] on h6 "Open preview website" at bounding box center [352, 93] width 100 height 18
click at [35, 20] on div "100% More" at bounding box center [535, 19] width 1068 height 36
click at [166, 20] on img at bounding box center [140, 19] width 111 height 18
click at [27, 20] on div "100% More" at bounding box center [535, 19] width 1068 height 36
click at [336, 13] on icon "button" at bounding box center [339, 18] width 17 height 17
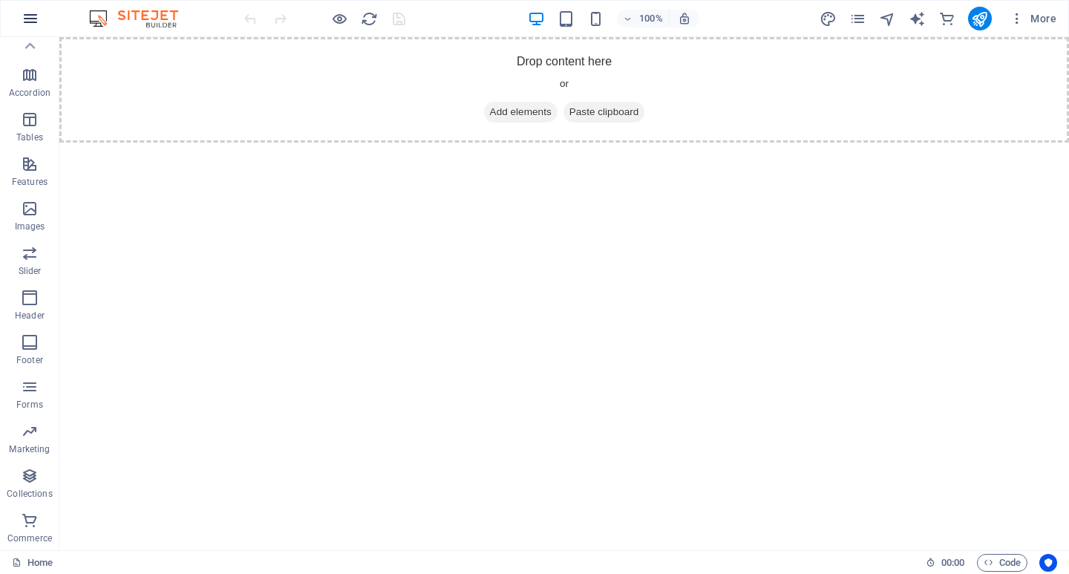
click at [29, 15] on icon "button" at bounding box center [31, 19] width 18 height 18
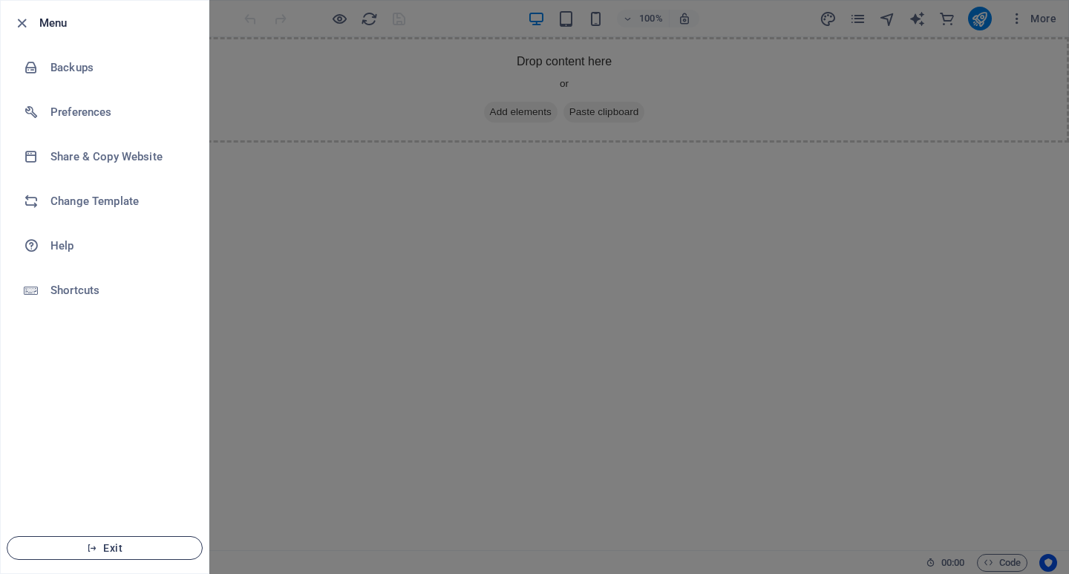
click at [112, 550] on span "Exit" at bounding box center [104, 548] width 171 height 12
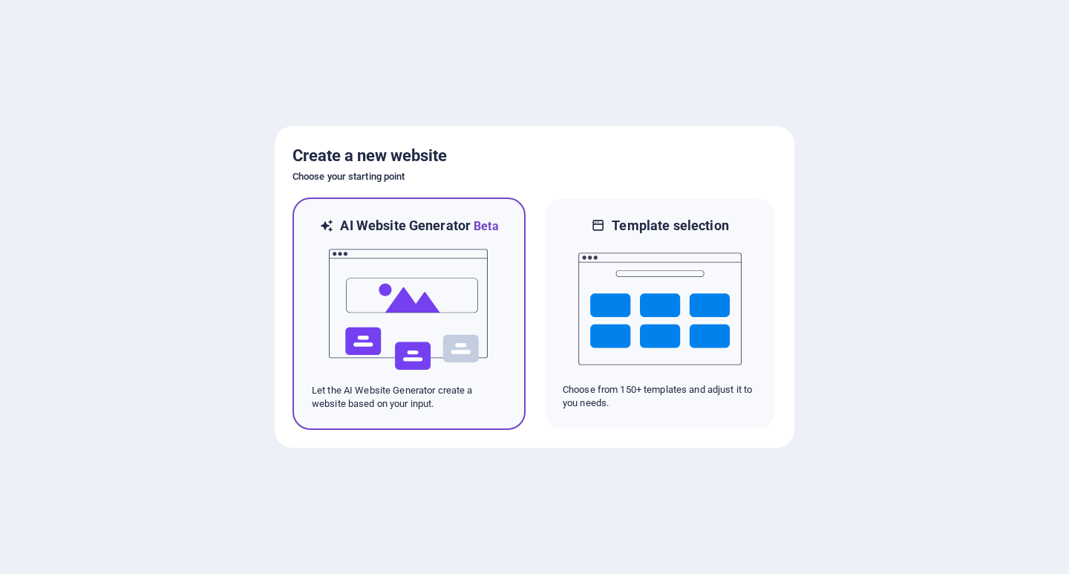
click at [417, 290] on img at bounding box center [408, 309] width 163 height 149
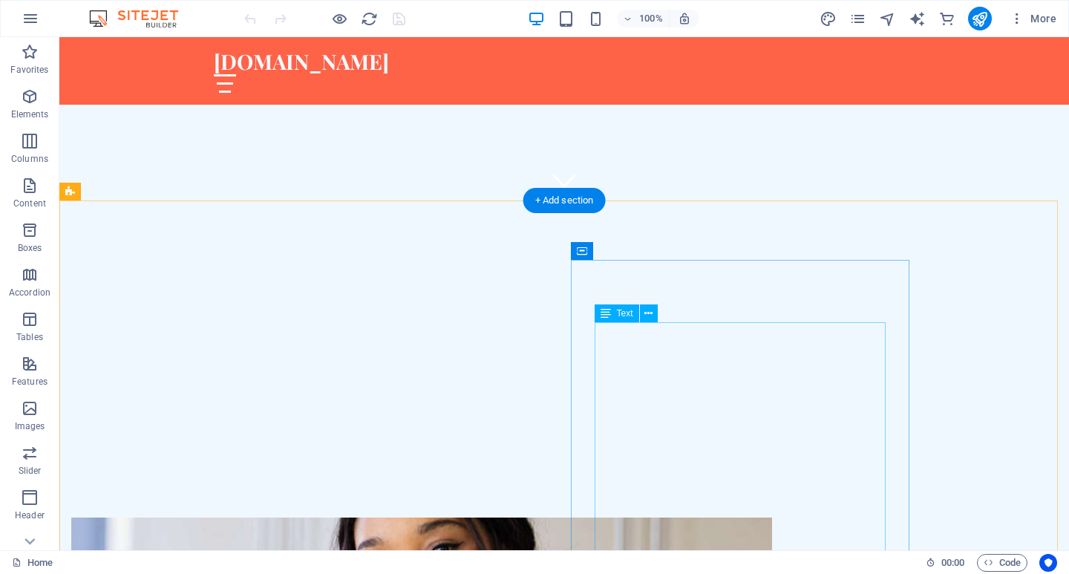
scroll to position [350, 0]
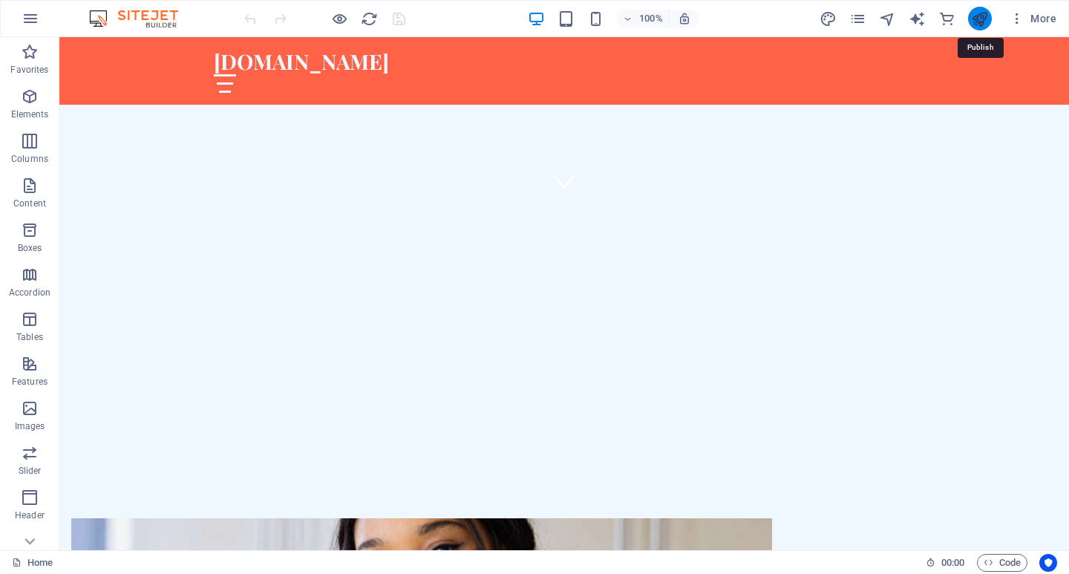
click at [982, 17] on icon "publish" at bounding box center [979, 18] width 17 height 17
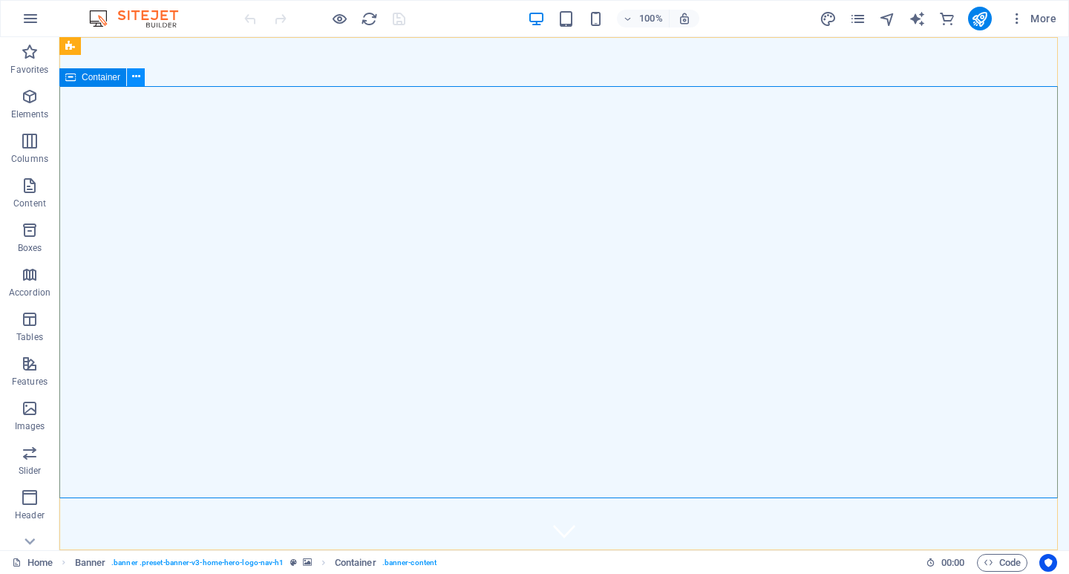
click at [134, 80] on icon at bounding box center [136, 77] width 8 height 16
click at [77, 79] on div "Container" at bounding box center [92, 77] width 67 height 18
click at [137, 79] on icon at bounding box center [136, 77] width 8 height 16
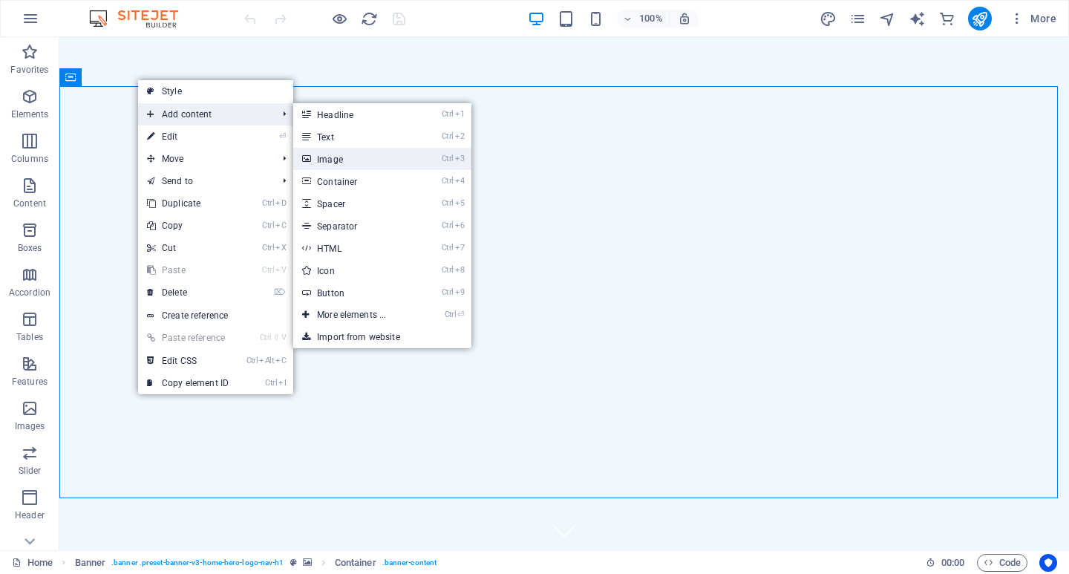
click at [358, 159] on link "Ctrl 3 Image" at bounding box center [354, 159] width 123 height 22
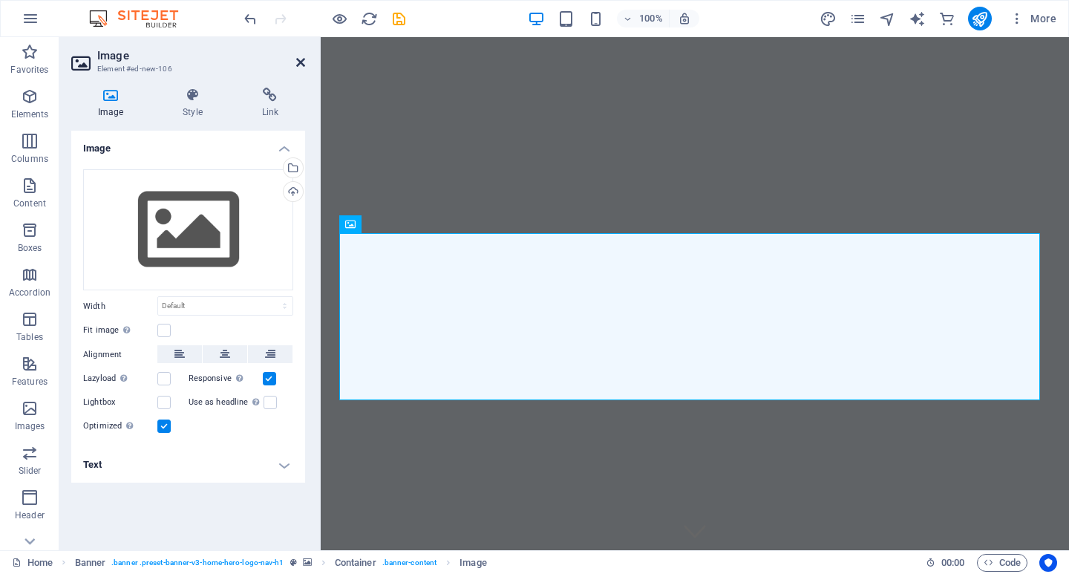
click at [298, 60] on icon at bounding box center [300, 62] width 9 height 12
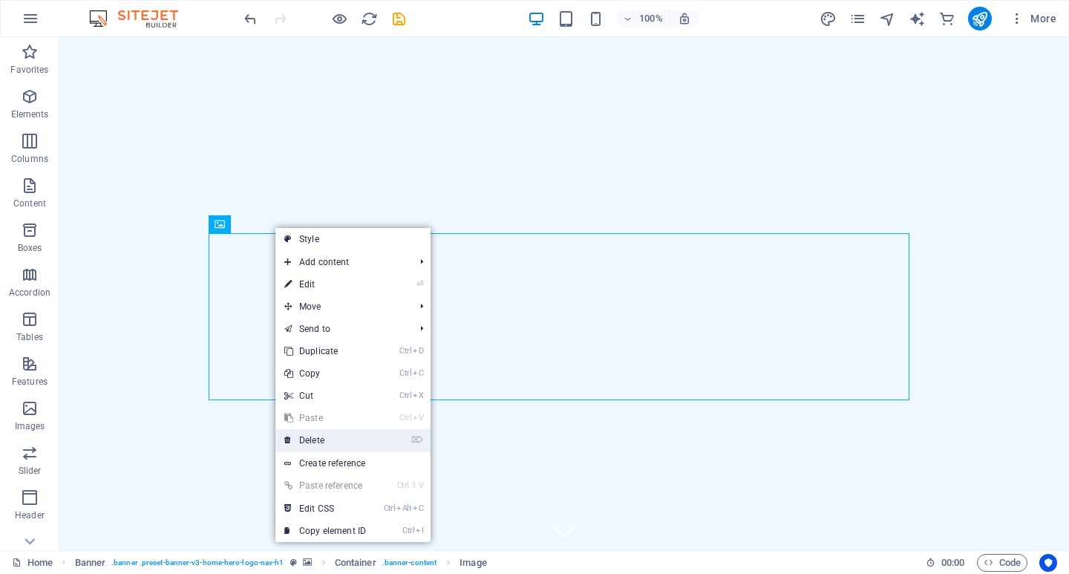
click at [316, 438] on link "⌦ Delete" at bounding box center [326, 440] width 100 height 22
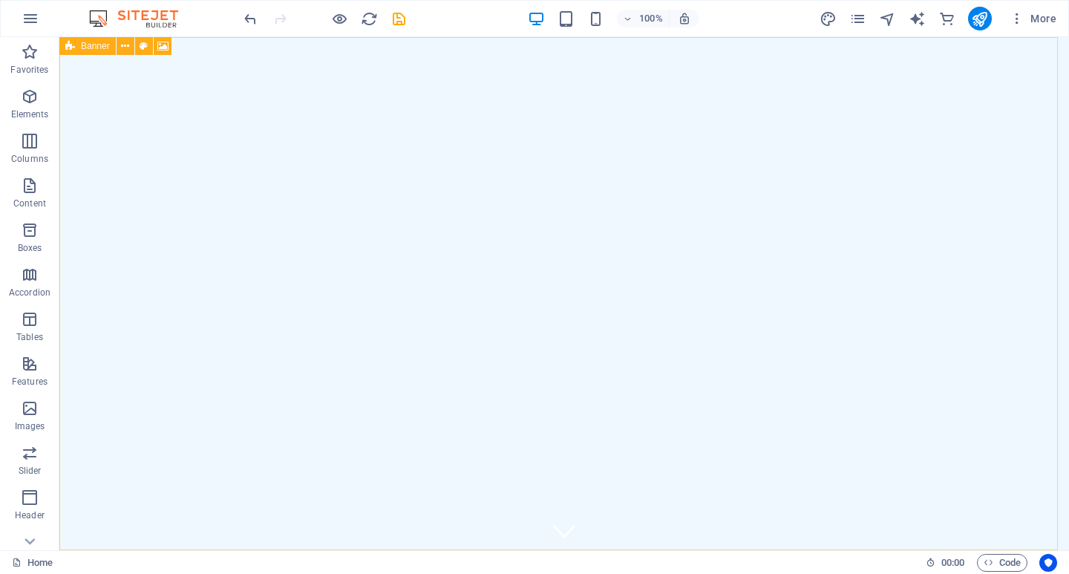
click at [92, 52] on div "Banner" at bounding box center [87, 46] width 56 height 18
click at [124, 48] on icon at bounding box center [125, 47] width 8 height 16
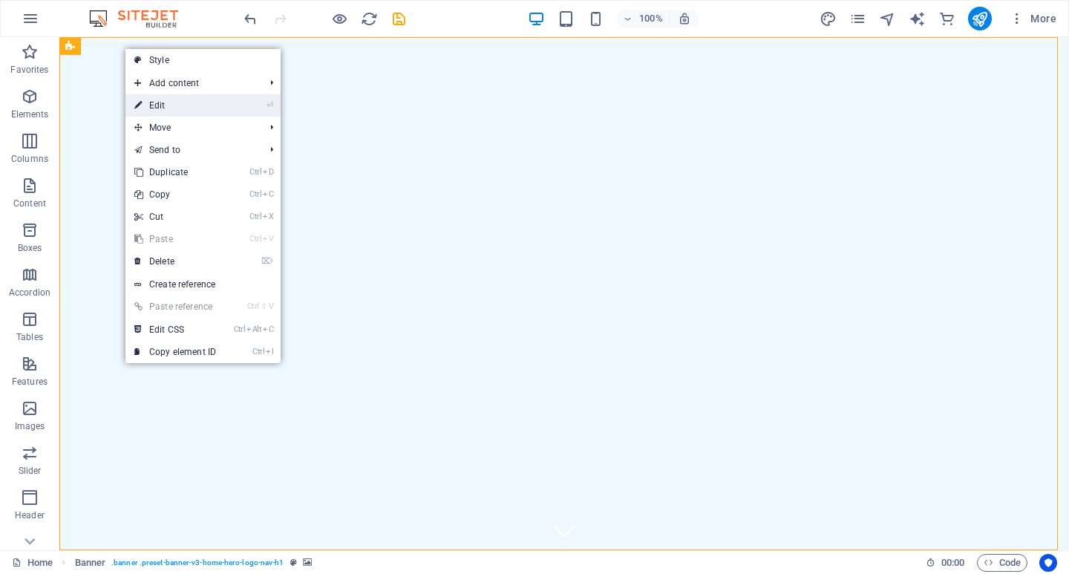
click at [163, 104] on link "⏎ Edit" at bounding box center [176, 105] width 100 height 22
select select "vh"
select select "header"
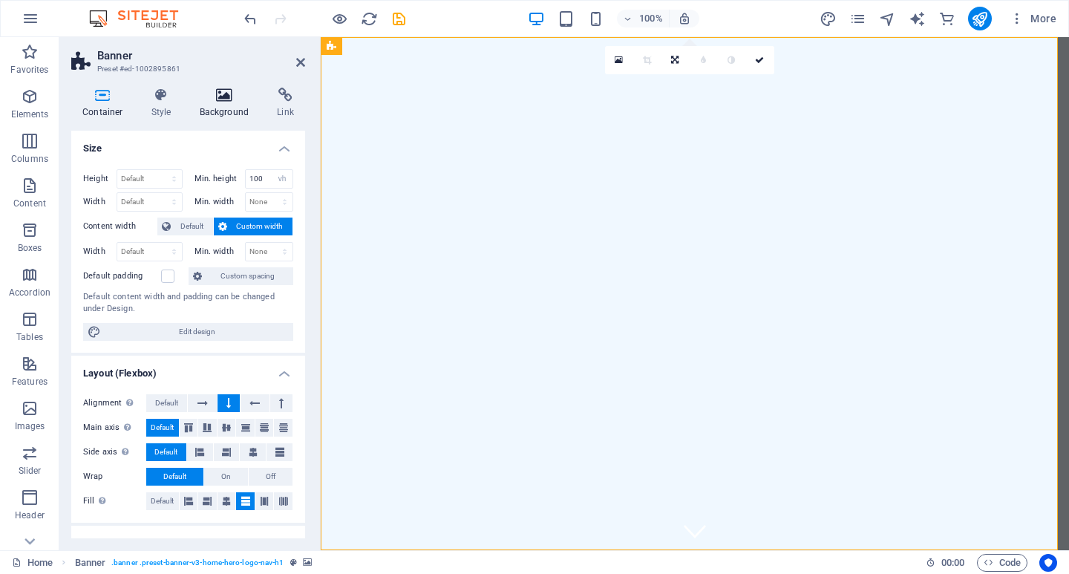
click at [227, 100] on icon at bounding box center [225, 95] width 72 height 15
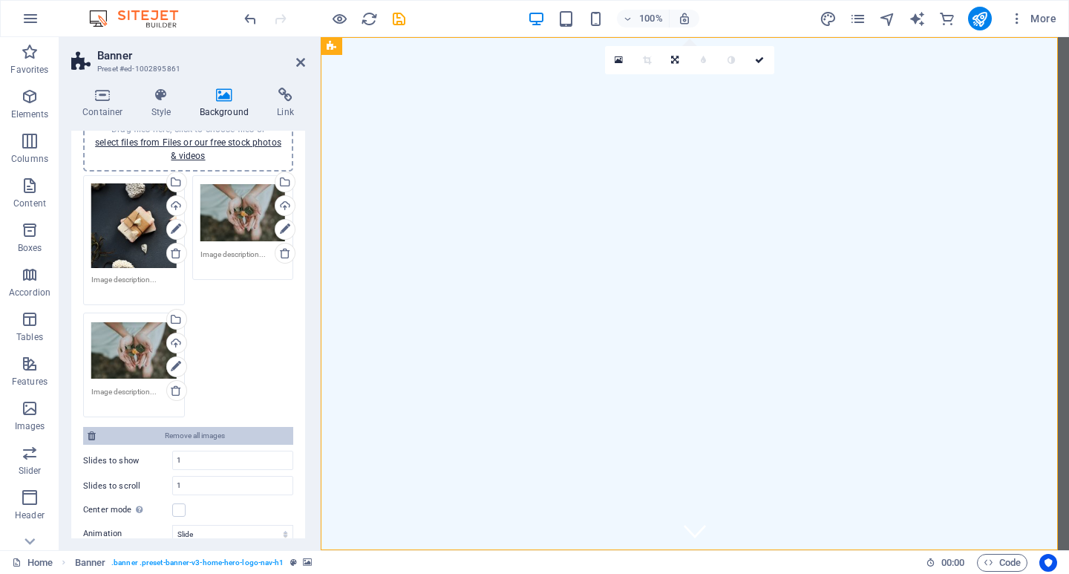
scroll to position [74, 0]
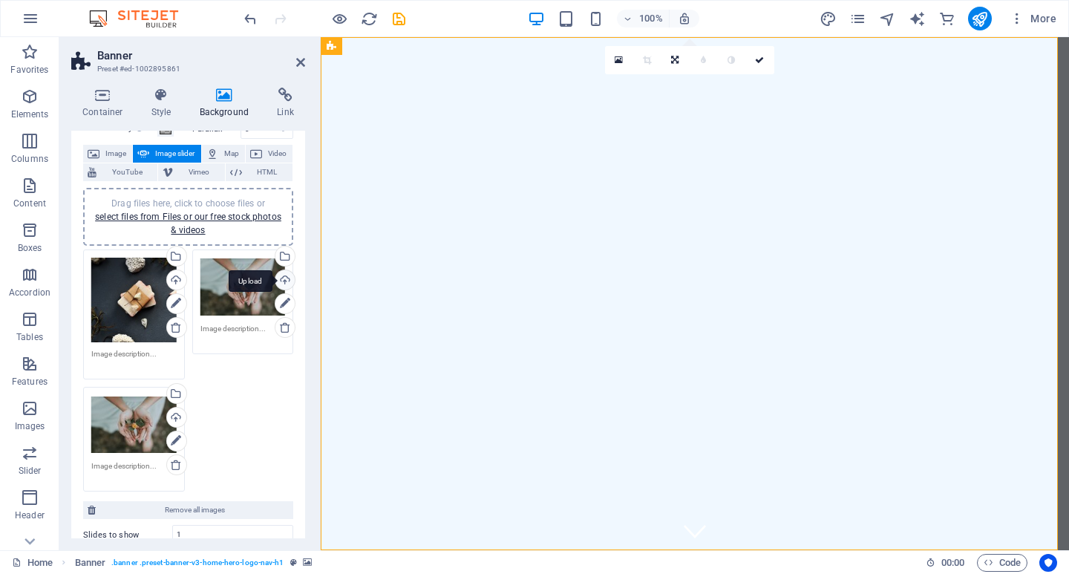
click at [284, 281] on div "Upload" at bounding box center [284, 281] width 22 height 22
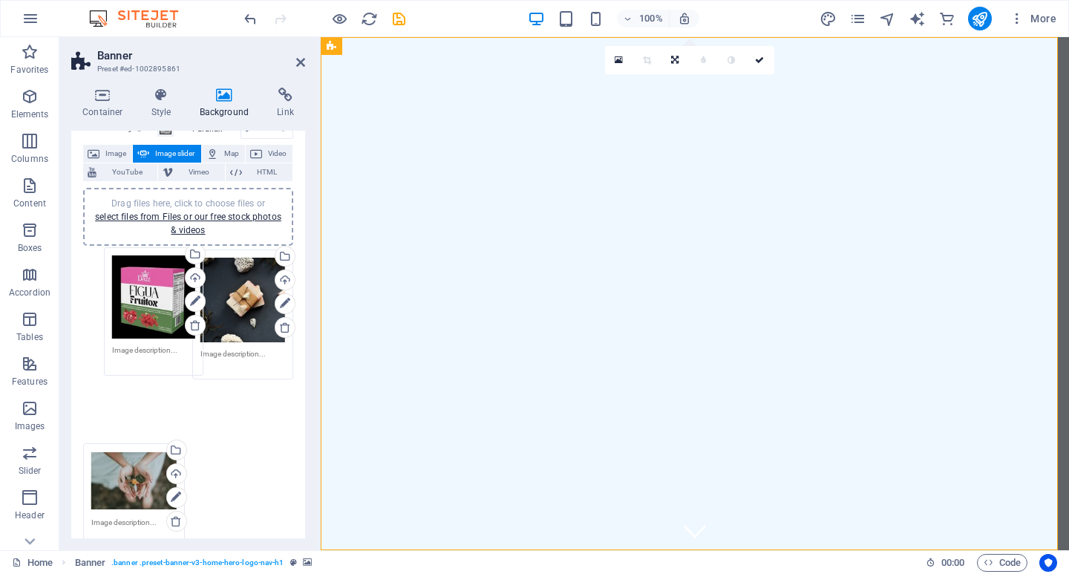
drag, startPoint x: 242, startPoint y: 288, endPoint x: 155, endPoint y: 286, distance: 86.9
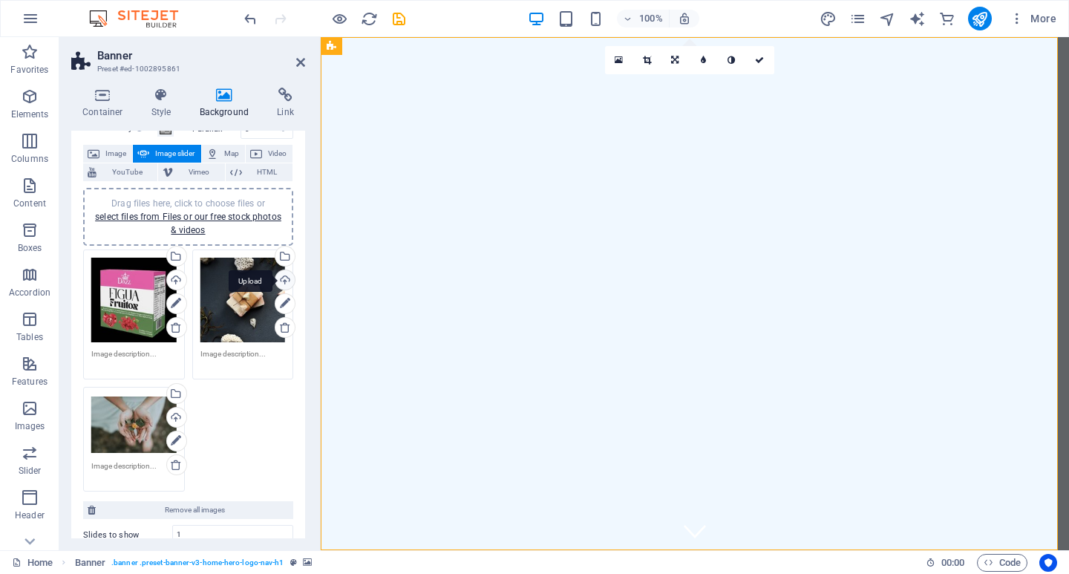
click at [281, 278] on div "Upload" at bounding box center [284, 281] width 22 height 22
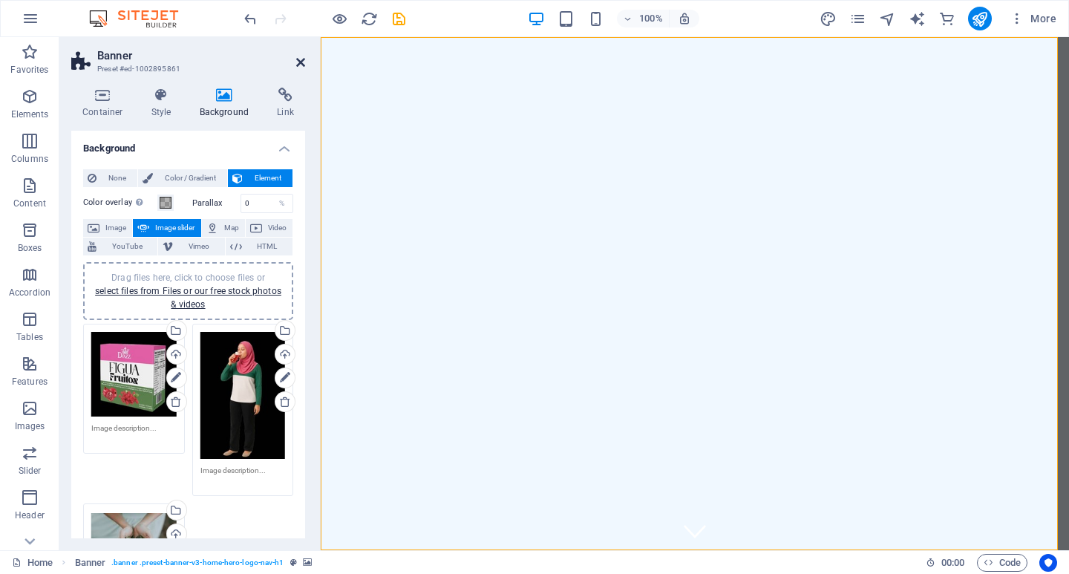
click at [296, 60] on icon at bounding box center [300, 62] width 9 height 12
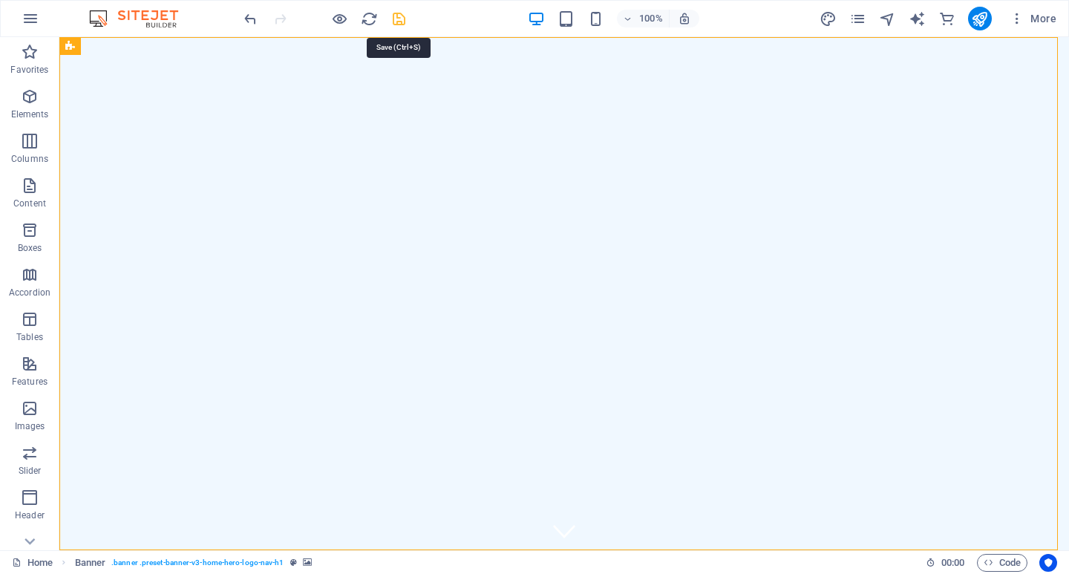
click at [403, 19] on icon "save" at bounding box center [399, 18] width 17 height 17
checkbox input "false"
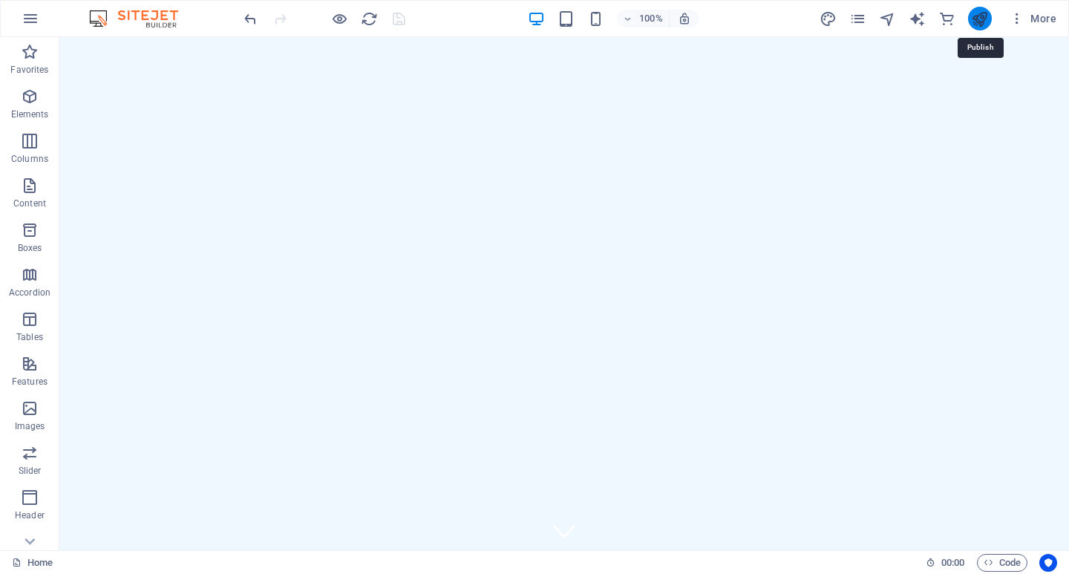
click at [984, 20] on icon "publish" at bounding box center [979, 18] width 17 height 17
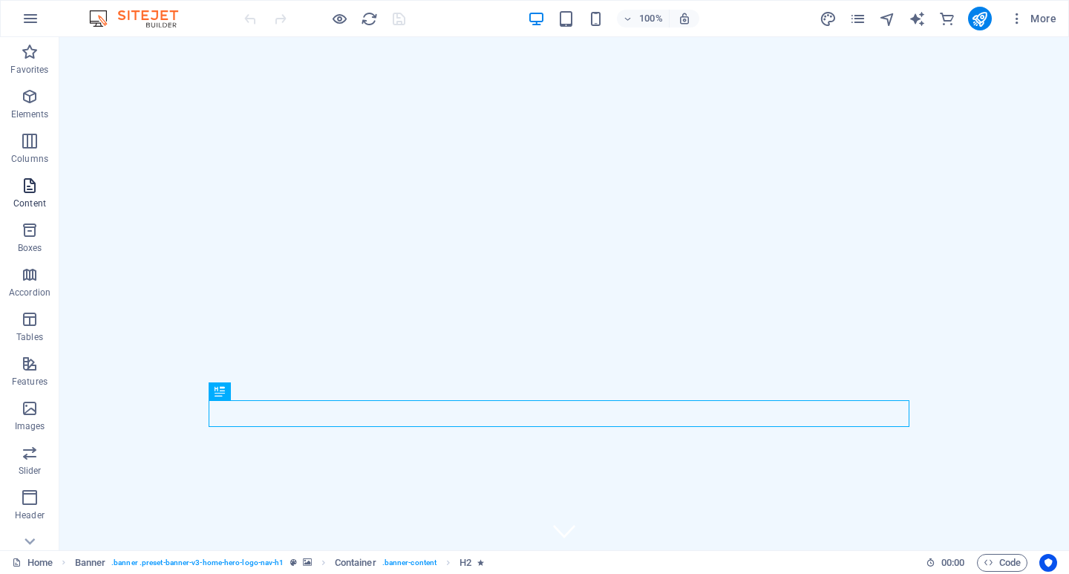
click at [27, 193] on icon "button" at bounding box center [30, 186] width 18 height 18
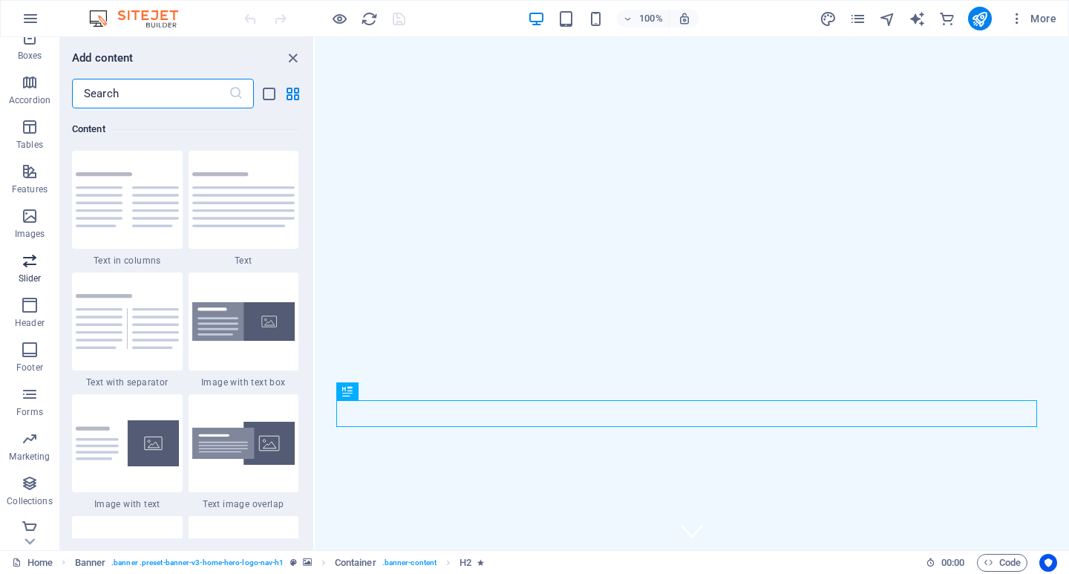
scroll to position [200, 0]
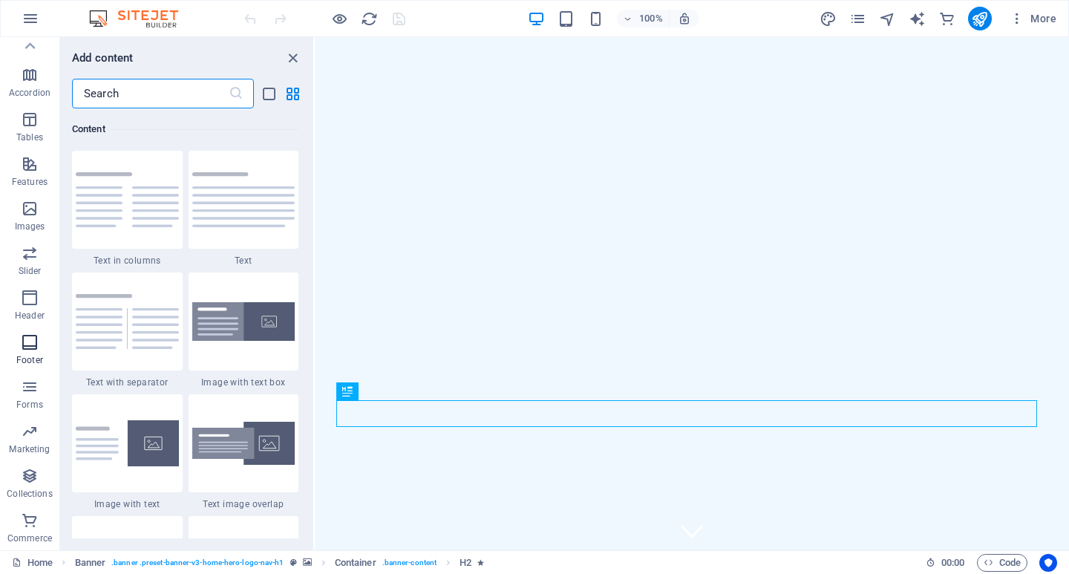
click at [27, 354] on p "Footer" at bounding box center [29, 360] width 27 height 12
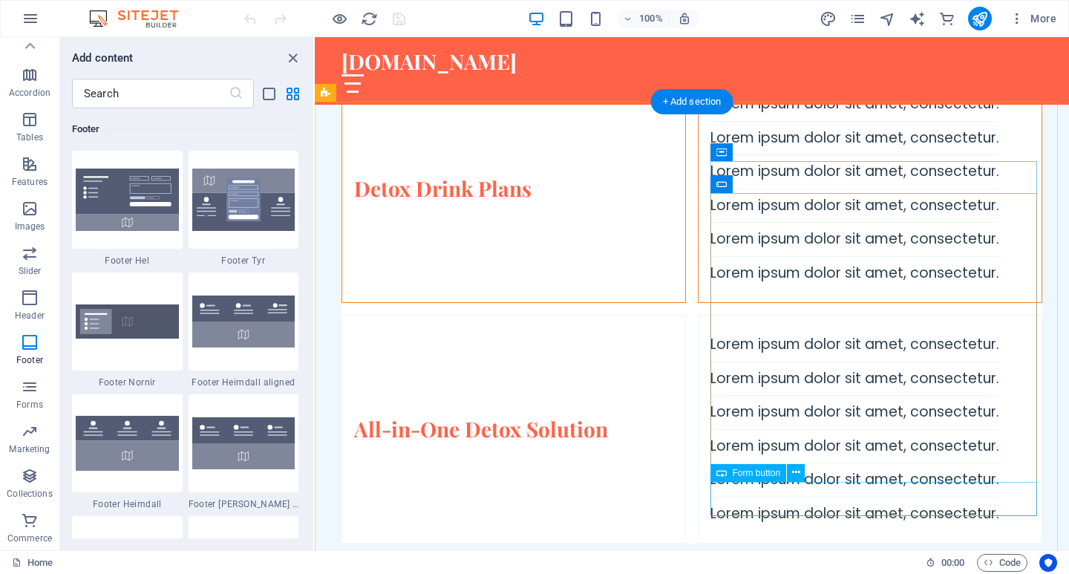
scroll to position [6811, 0]
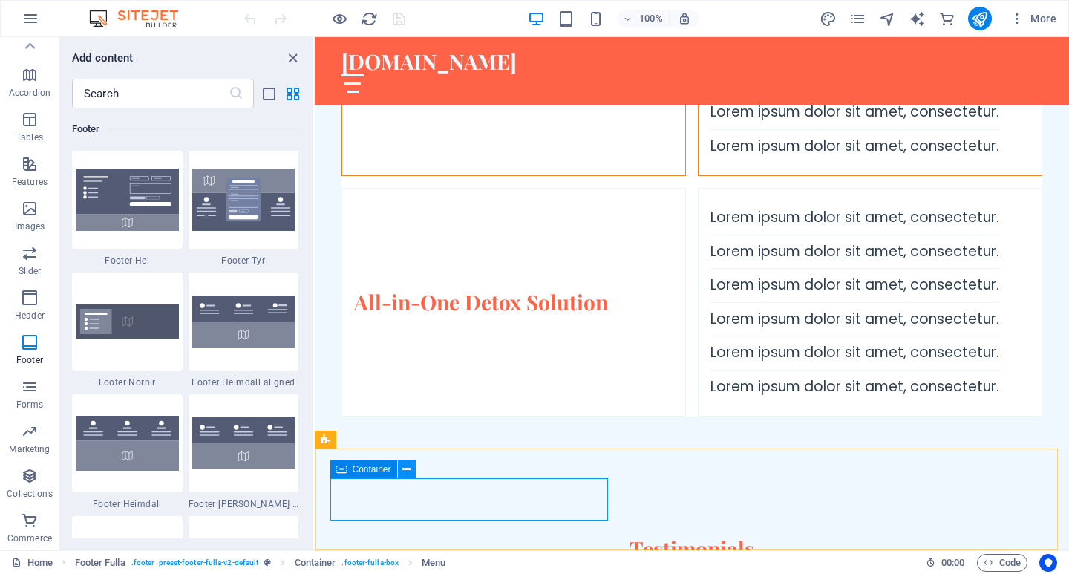
click at [409, 470] on icon at bounding box center [407, 470] width 8 height 16
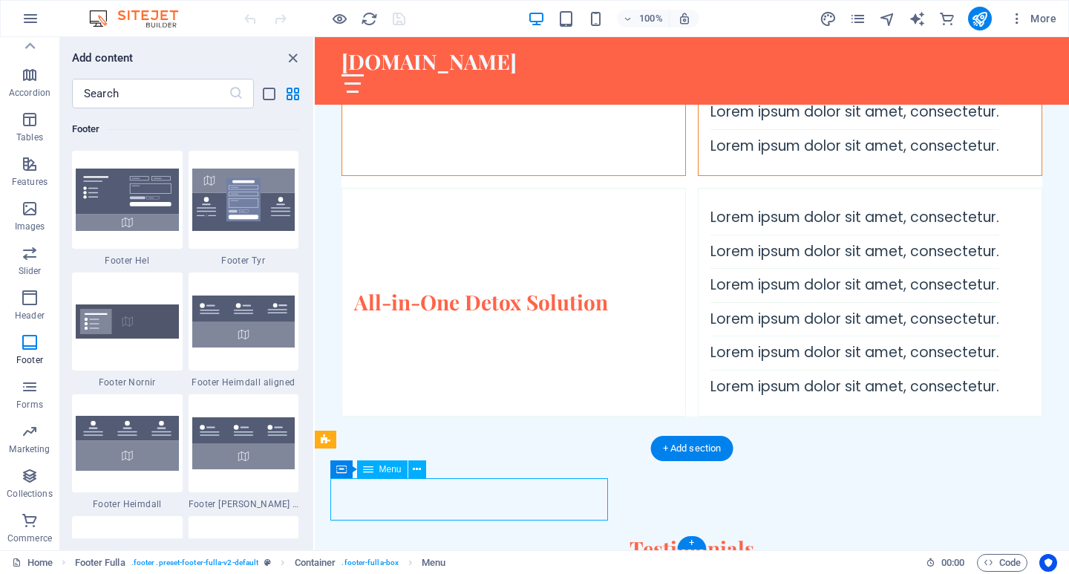
select select
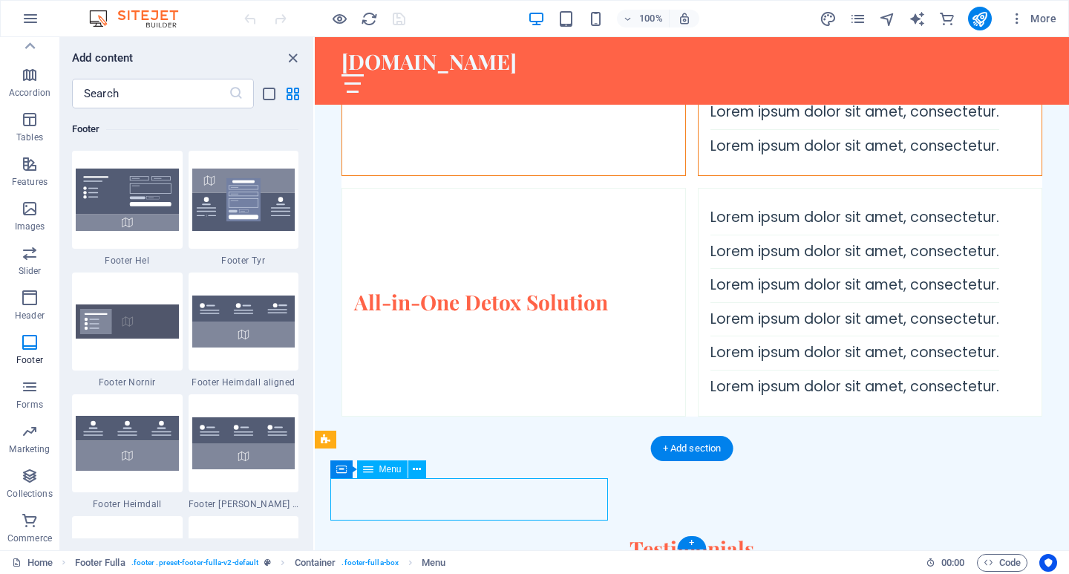
select select
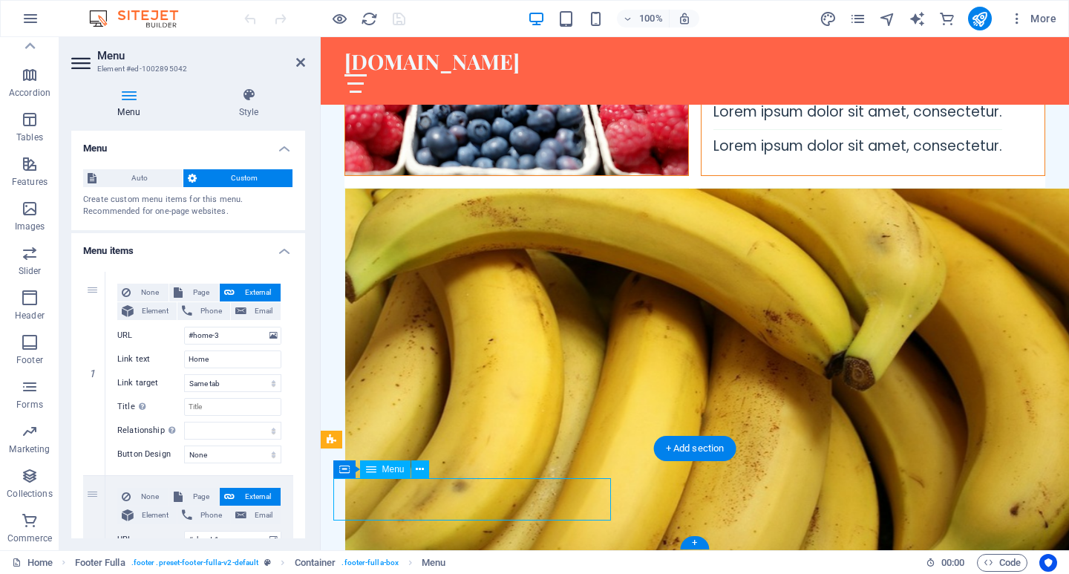
drag, startPoint x: 400, startPoint y: 511, endPoint x: 361, endPoint y: 495, distance: 42.3
click at [394, 469] on span "Menu" at bounding box center [393, 469] width 22 height 9
click at [418, 473] on icon at bounding box center [420, 470] width 8 height 16
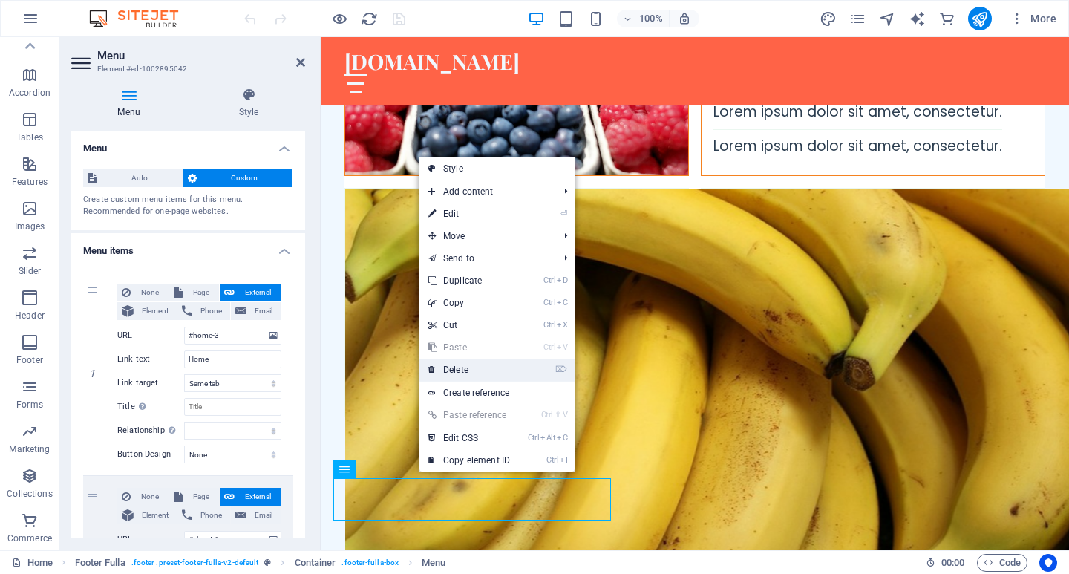
click at [473, 376] on link "⌦ Delete" at bounding box center [470, 370] width 100 height 22
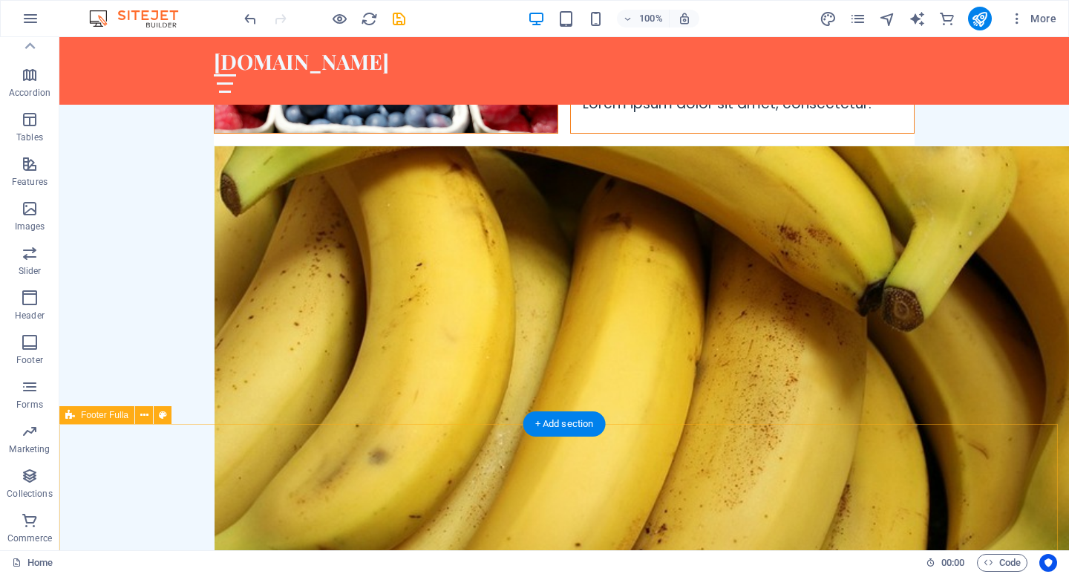
scroll to position [6874, 0]
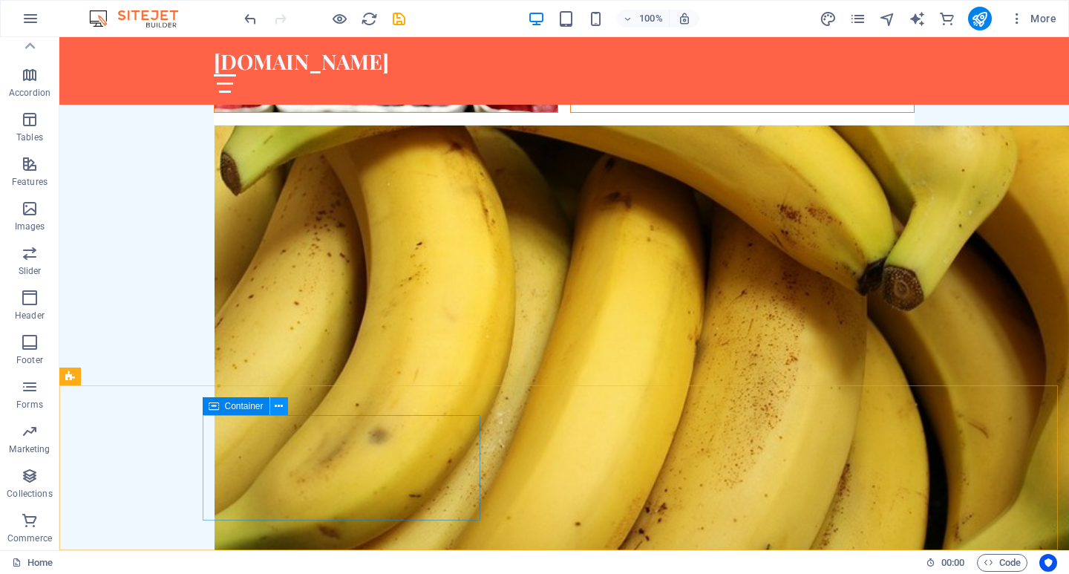
click at [281, 407] on icon at bounding box center [279, 407] width 8 height 16
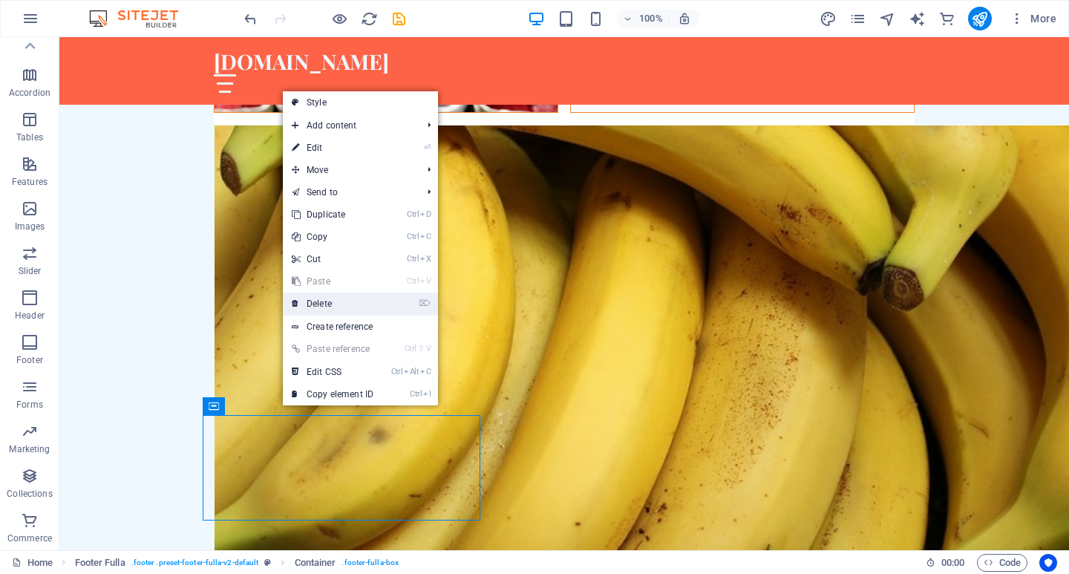
click at [338, 299] on link "⌦ Delete" at bounding box center [333, 304] width 100 height 22
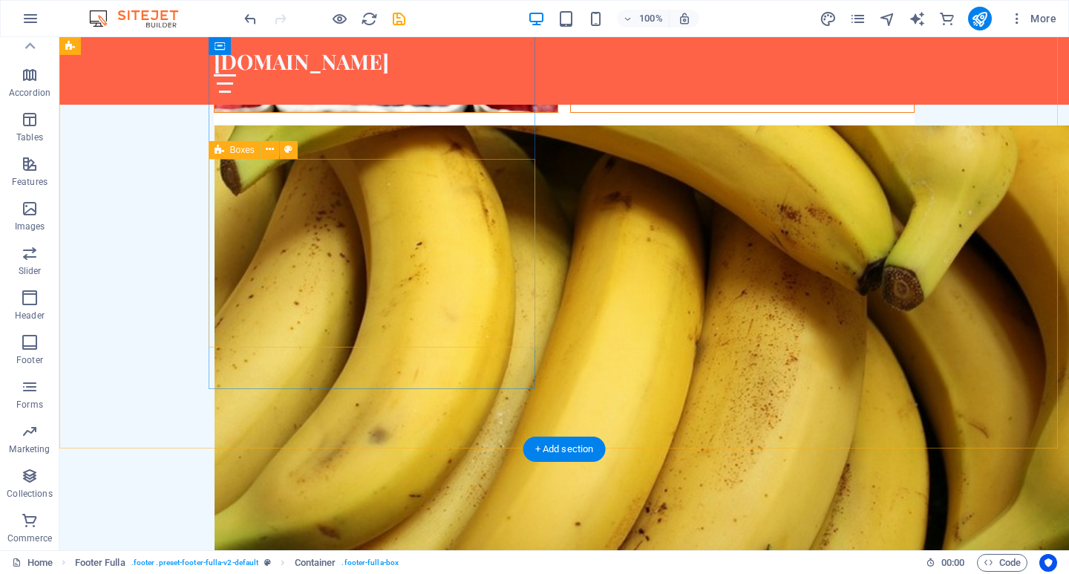
scroll to position [6811, 0]
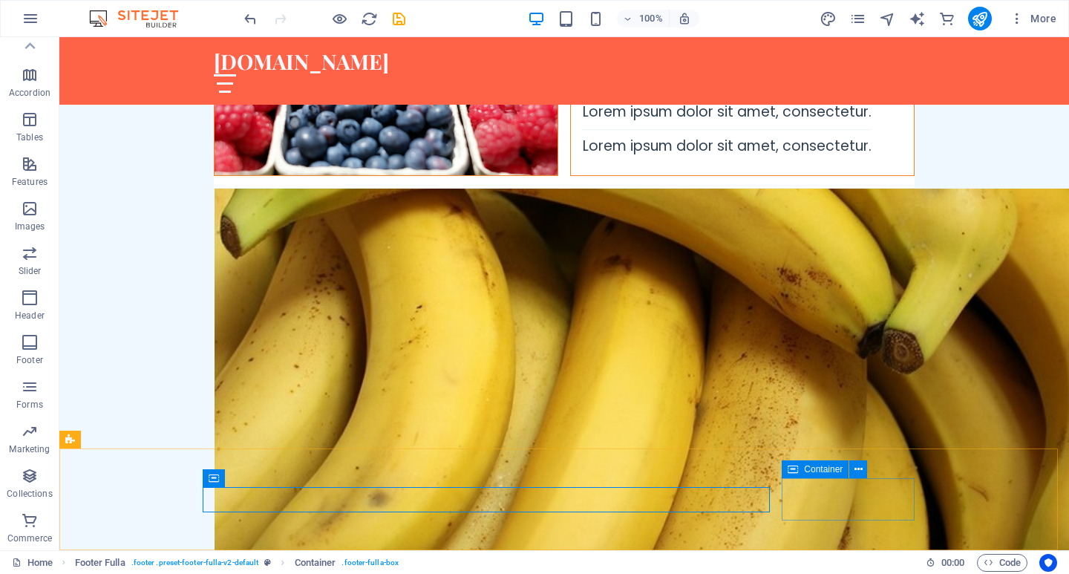
click at [798, 472] on icon at bounding box center [793, 469] width 10 height 18
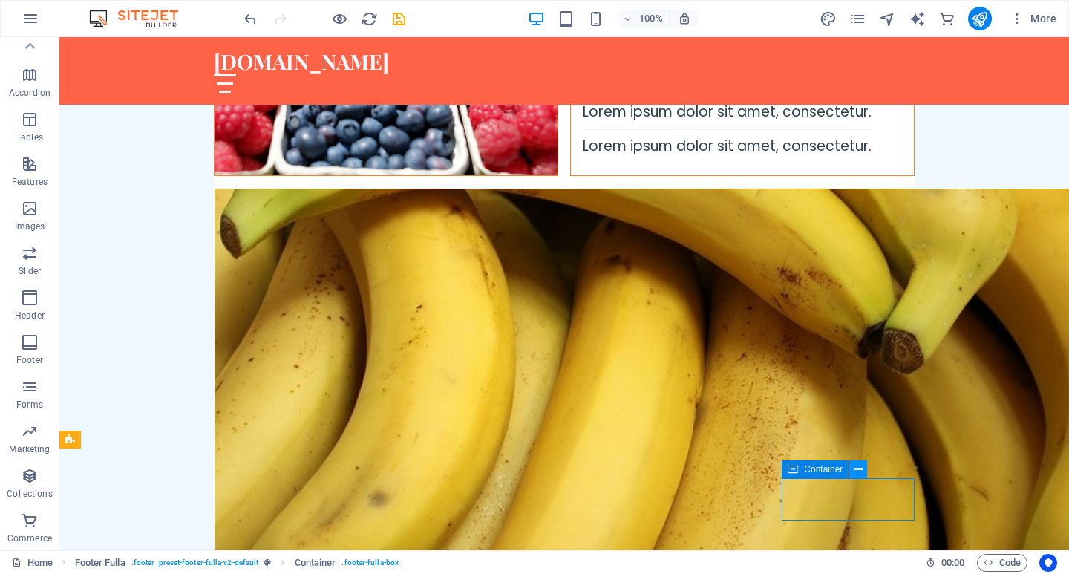
click at [858, 469] on icon at bounding box center [859, 470] width 8 height 16
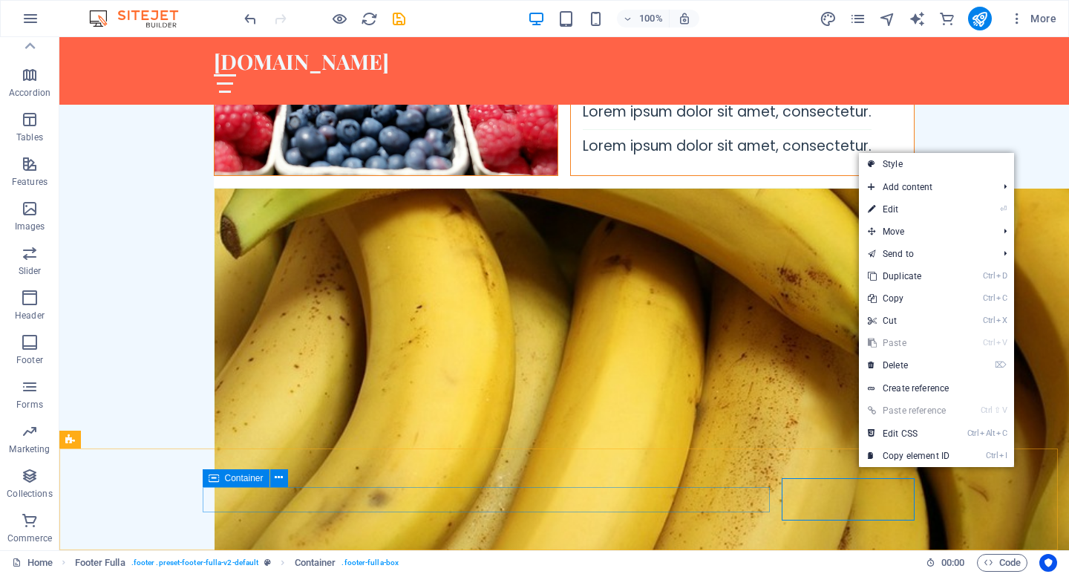
click at [239, 480] on span "Container" at bounding box center [244, 478] width 39 height 9
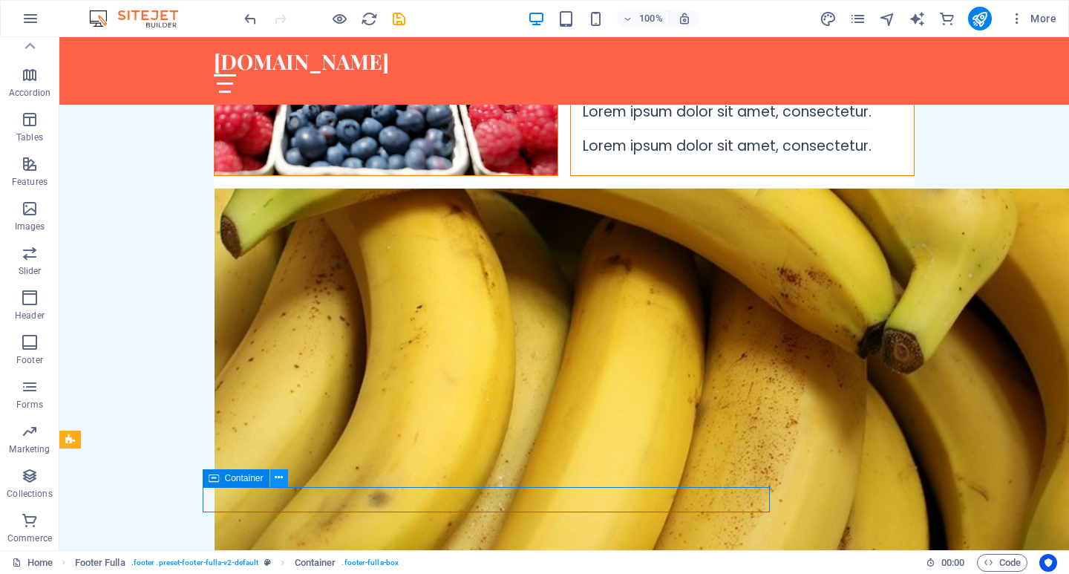
click at [276, 480] on icon at bounding box center [279, 478] width 8 height 16
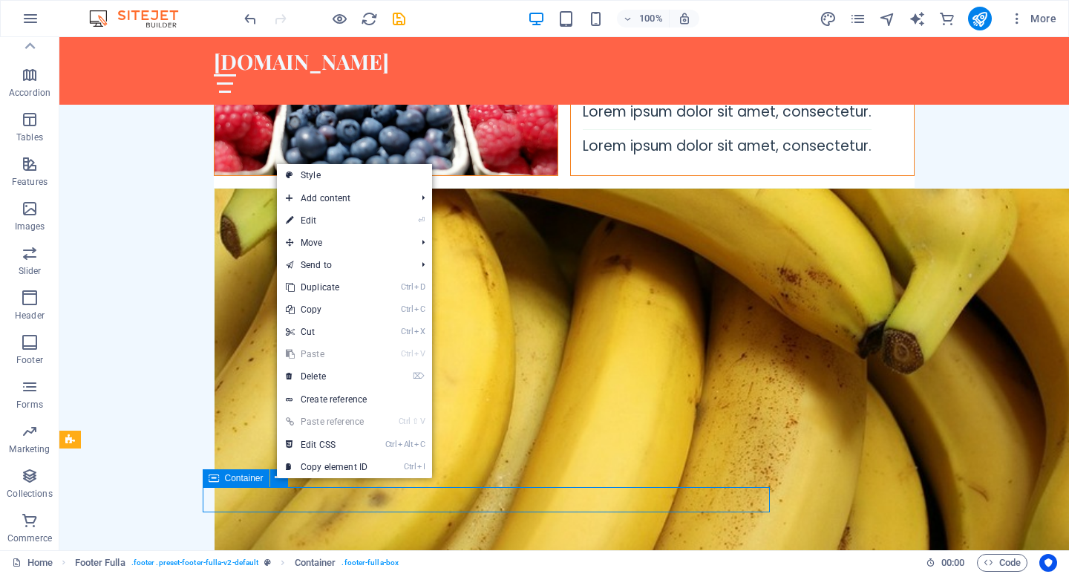
click at [250, 480] on span "Container" at bounding box center [244, 478] width 39 height 9
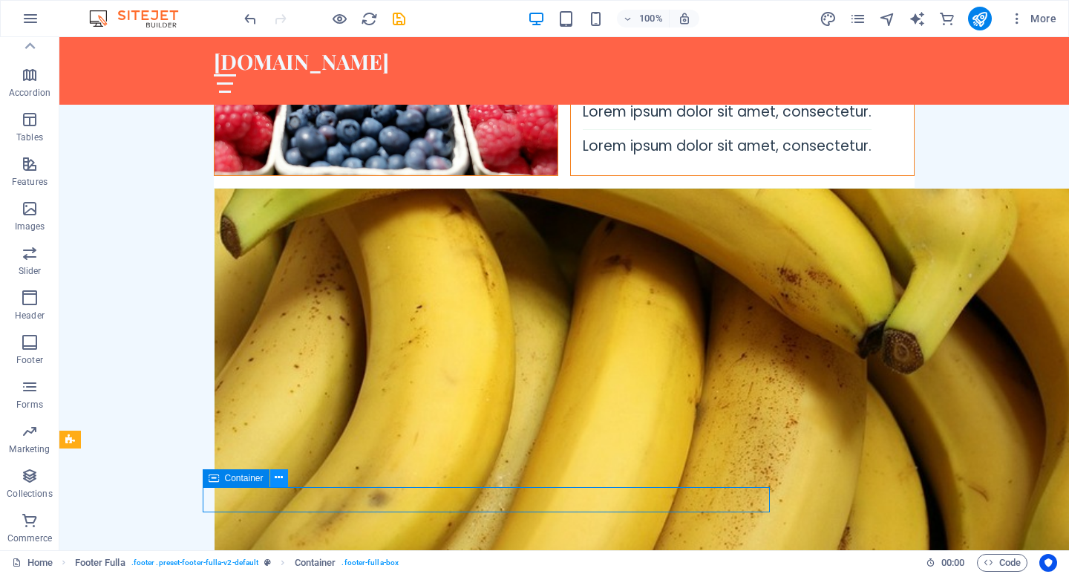
click at [279, 478] on icon at bounding box center [279, 478] width 8 height 16
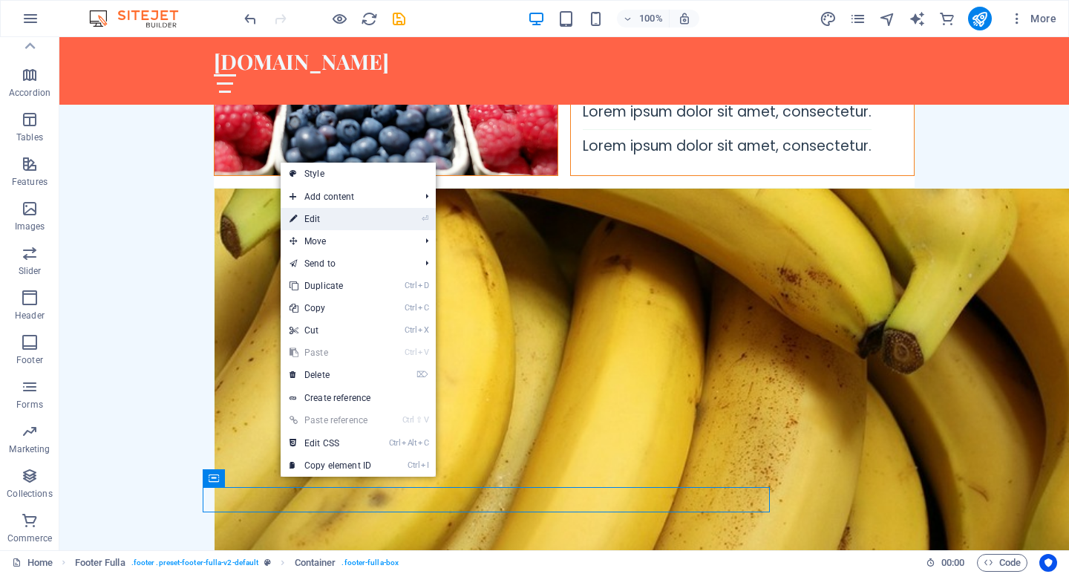
click at [345, 221] on link "⏎ Edit" at bounding box center [331, 219] width 100 height 22
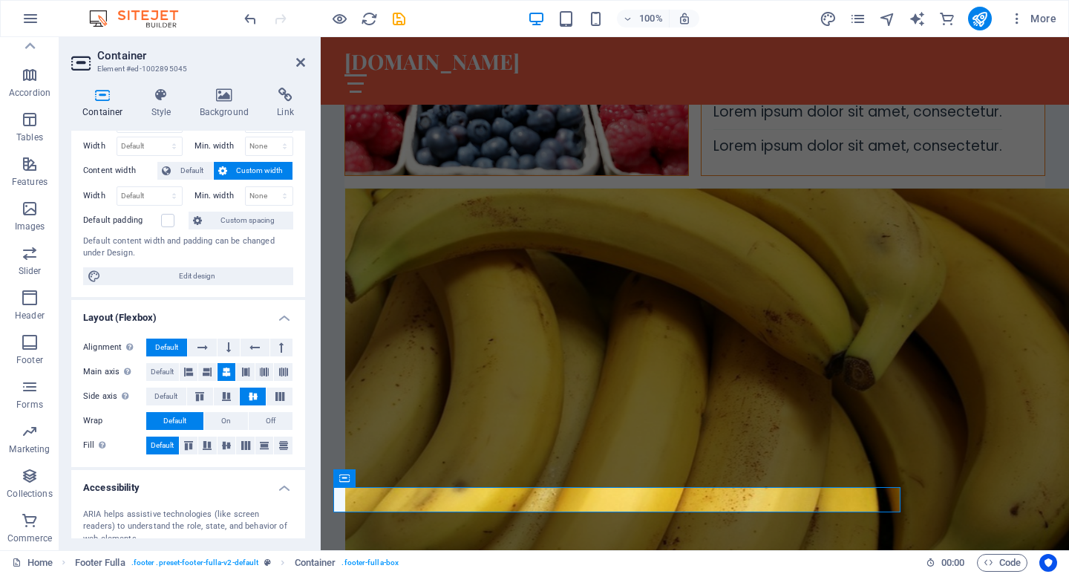
scroll to position [0, 0]
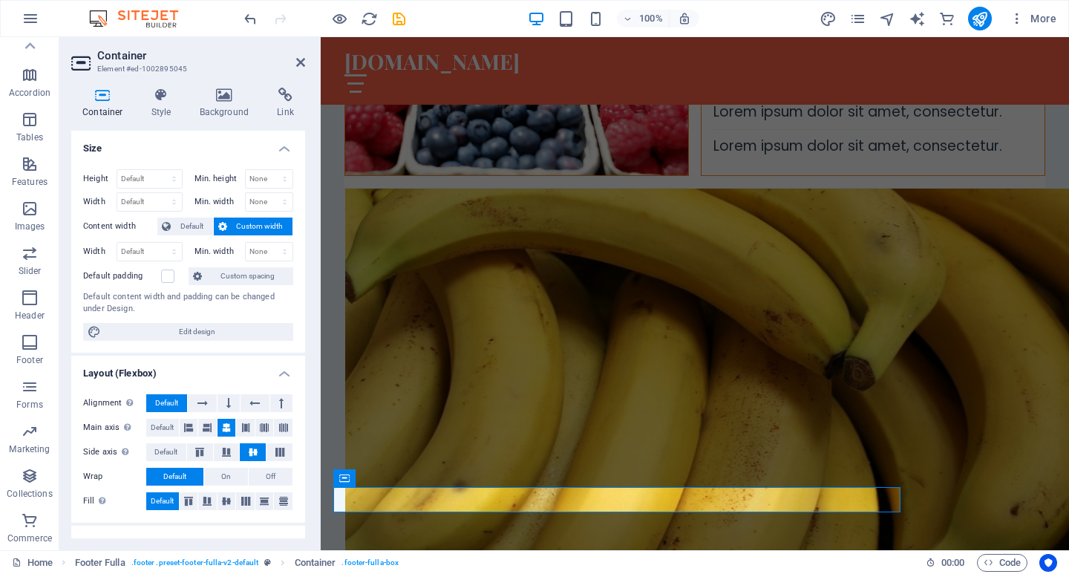
click at [106, 99] on icon at bounding box center [102, 95] width 63 height 15
click at [156, 111] on h4 "Style" at bounding box center [164, 103] width 48 height 31
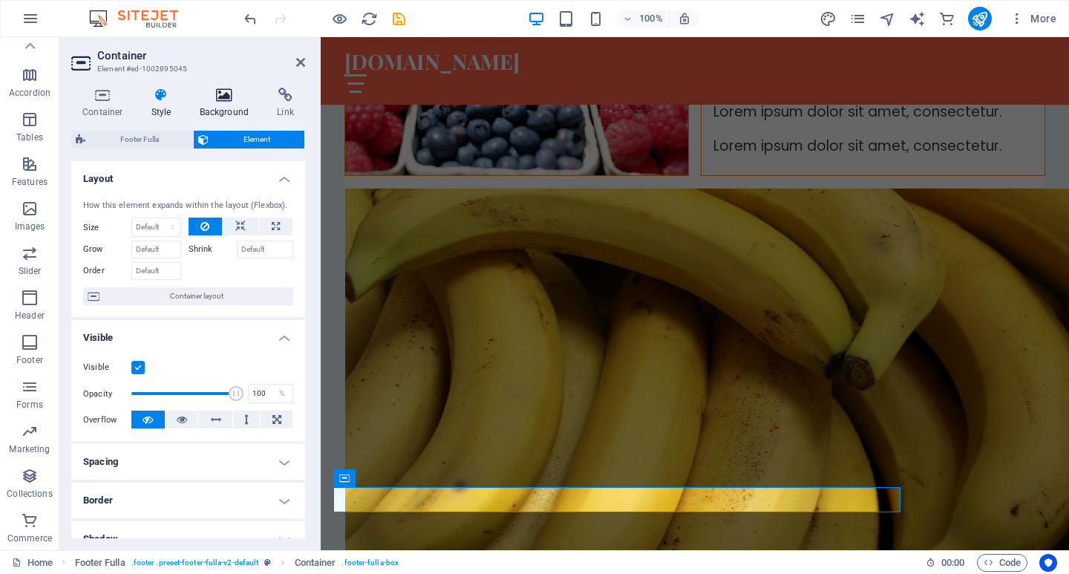
click at [224, 108] on h4 "Background" at bounding box center [228, 103] width 78 height 31
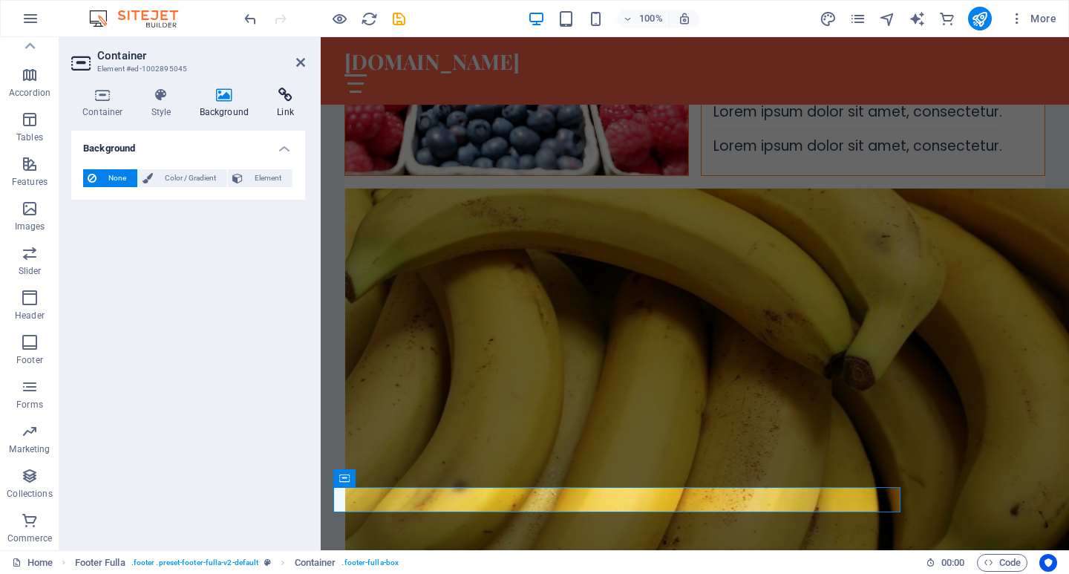
click at [287, 108] on h4 "Link" at bounding box center [285, 103] width 39 height 31
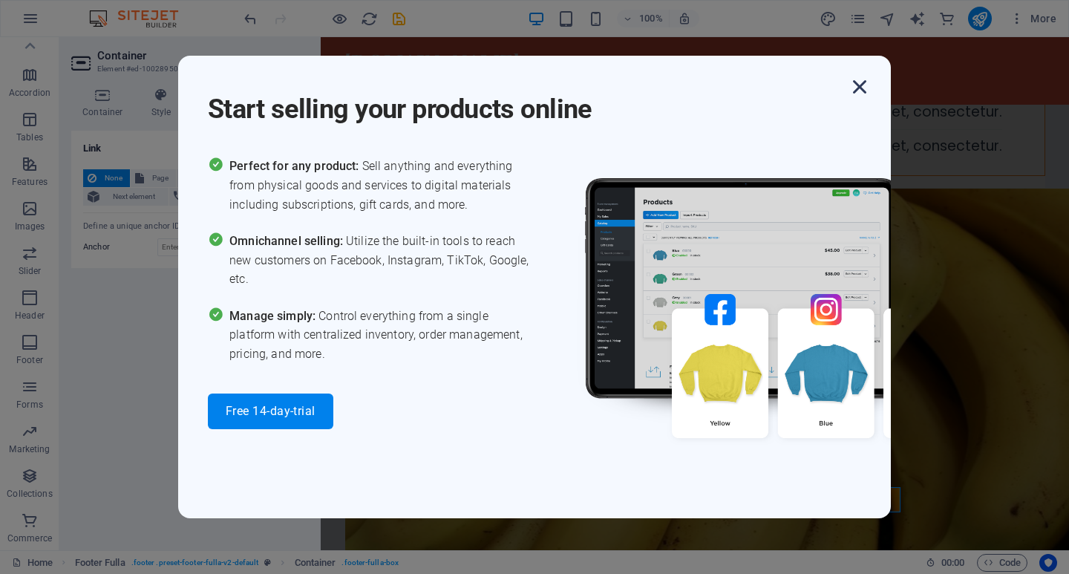
click at [864, 82] on icon "button" at bounding box center [860, 87] width 27 height 27
